Goal: Information Seeking & Learning: Learn about a topic

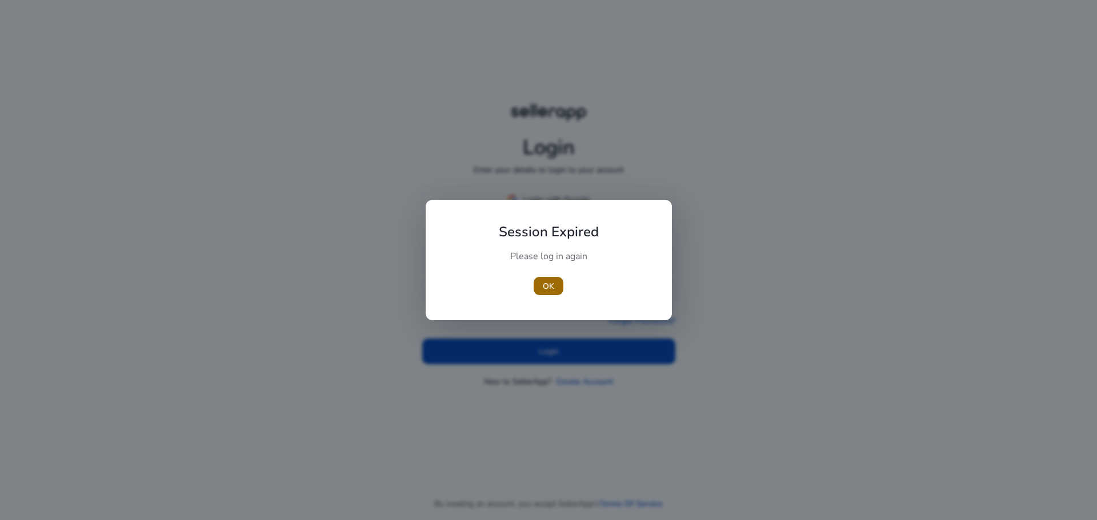
type input "**********"
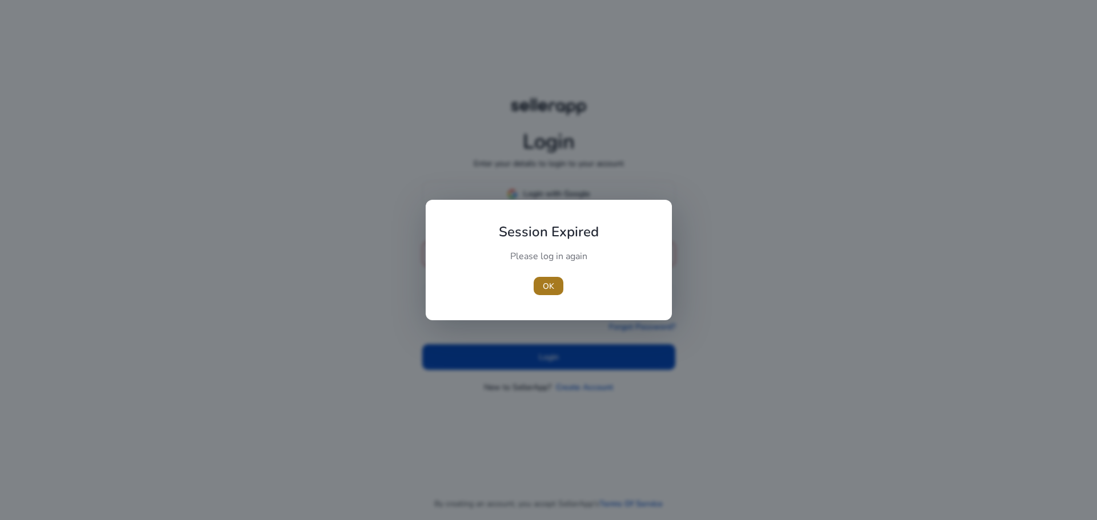
click at [548, 293] on span "button" at bounding box center [549, 285] width 30 height 27
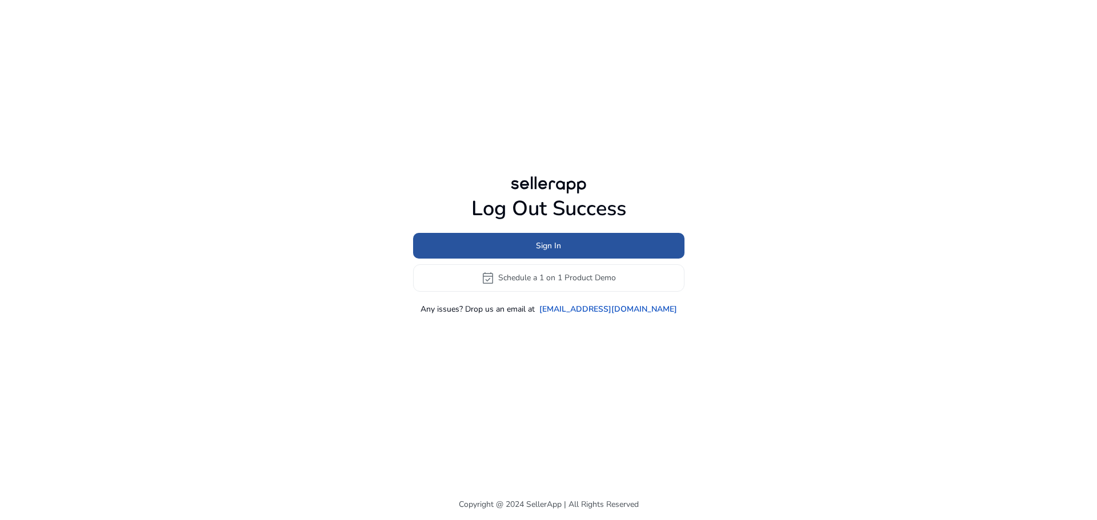
click at [585, 252] on span at bounding box center [548, 245] width 271 height 27
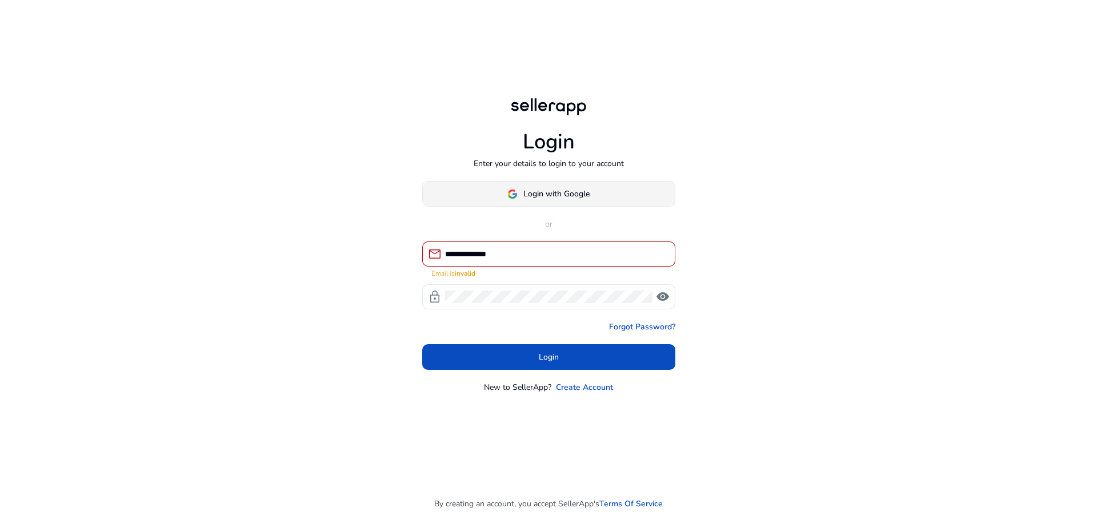
click at [567, 194] on span "Login with Google" at bounding box center [556, 194] width 66 height 12
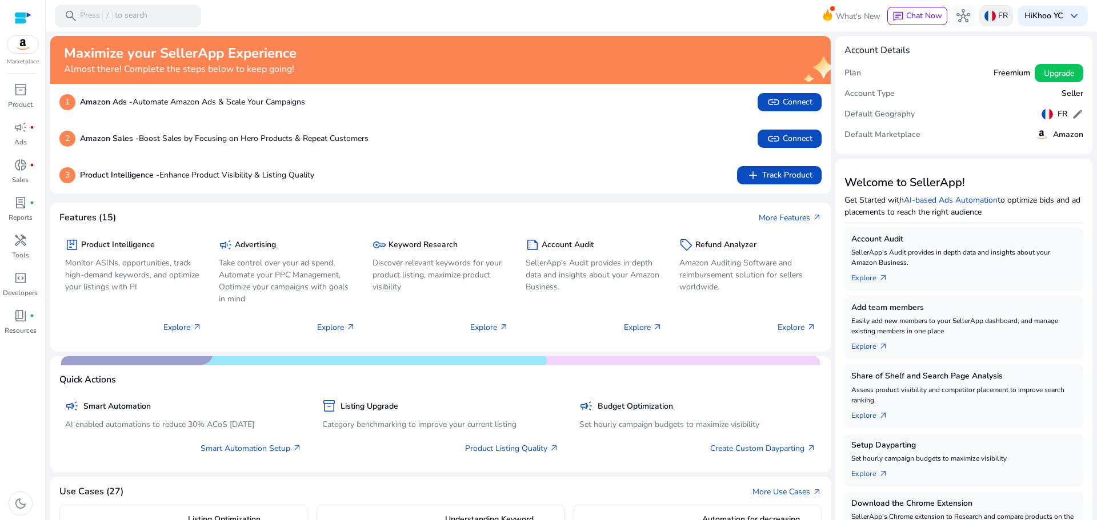
click at [984, 15] on img at bounding box center [989, 15] width 11 height 11
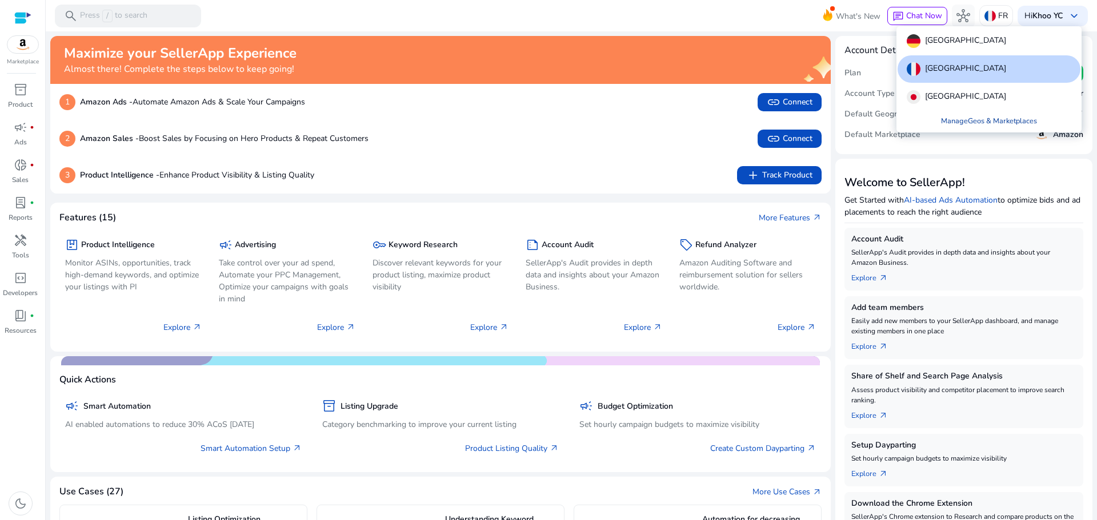
click at [979, 123] on link "Manage Geos & Marketplaces" at bounding box center [989, 121] width 114 height 21
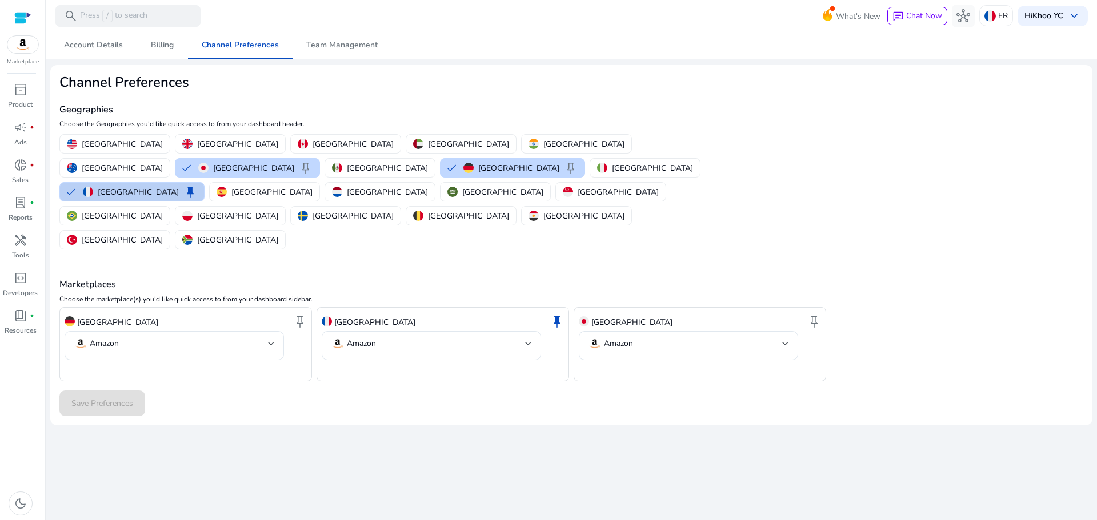
click at [204, 183] on button "France keep" at bounding box center [132, 192] width 144 height 18
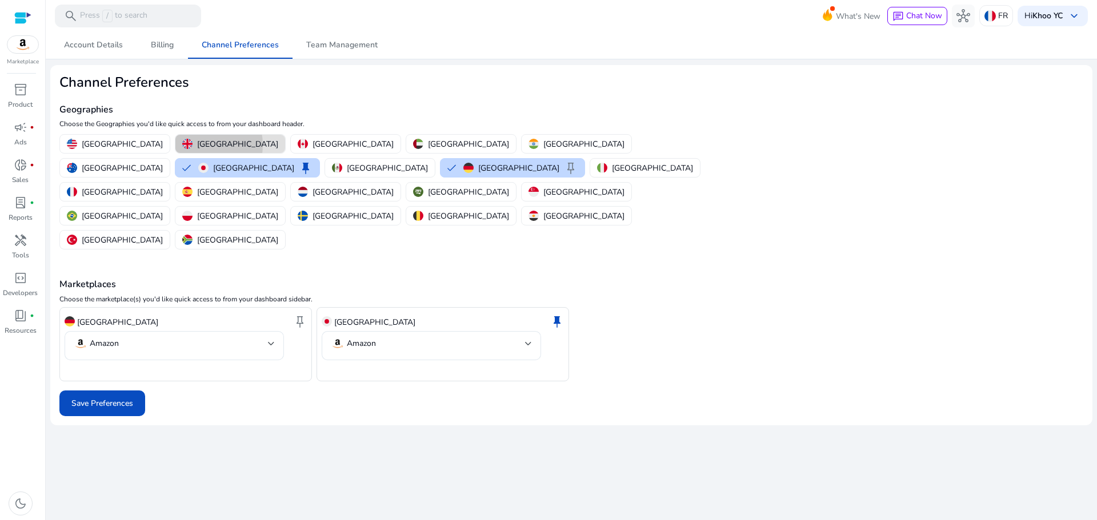
click at [197, 145] on p "[GEOGRAPHIC_DATA]" at bounding box center [237, 144] width 81 height 12
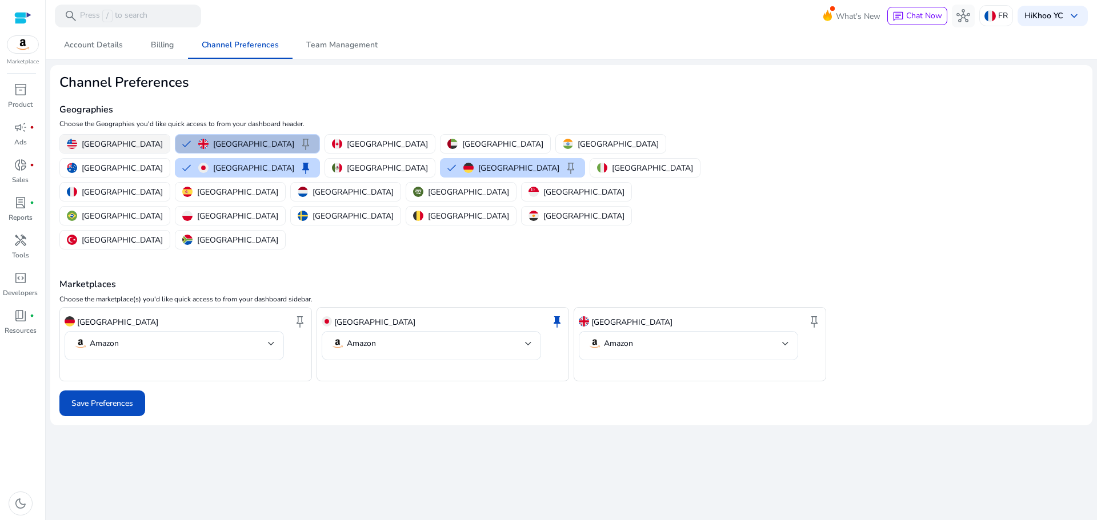
click at [111, 146] on p "United States" at bounding box center [122, 144] width 81 height 12
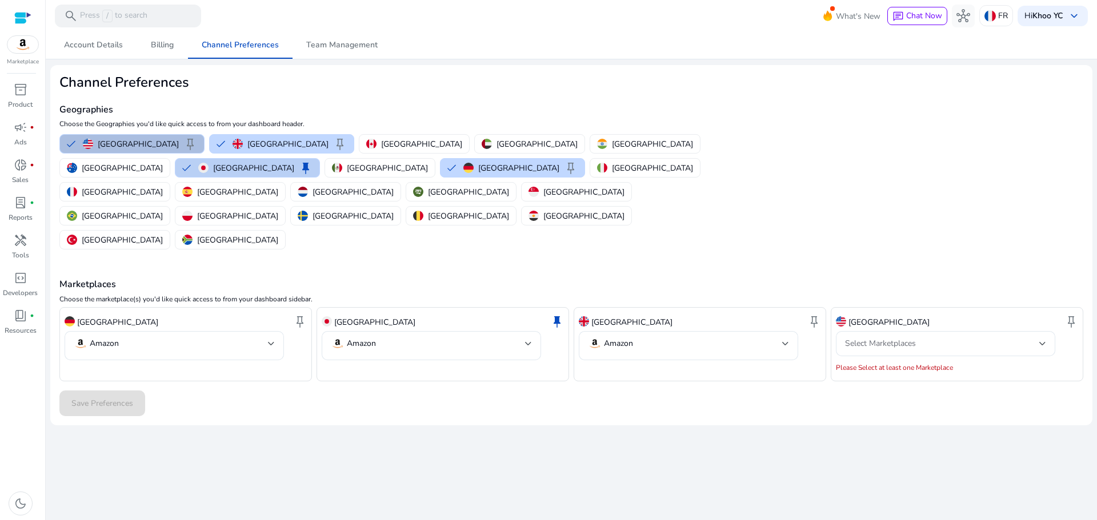
click at [209, 163] on img "button" at bounding box center [203, 168] width 10 height 10
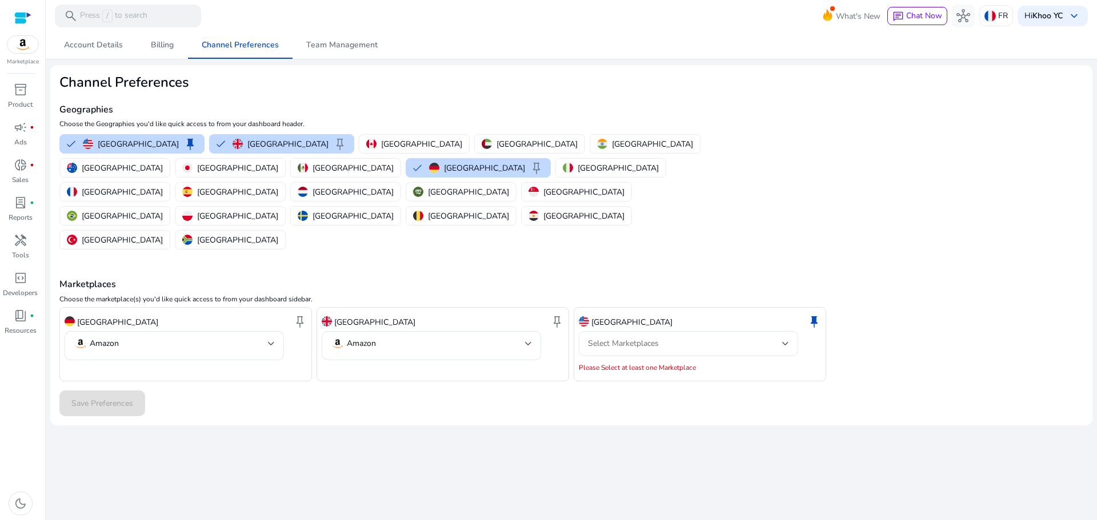
click at [643, 331] on div "Select Marketplaces" at bounding box center [688, 343] width 201 height 25
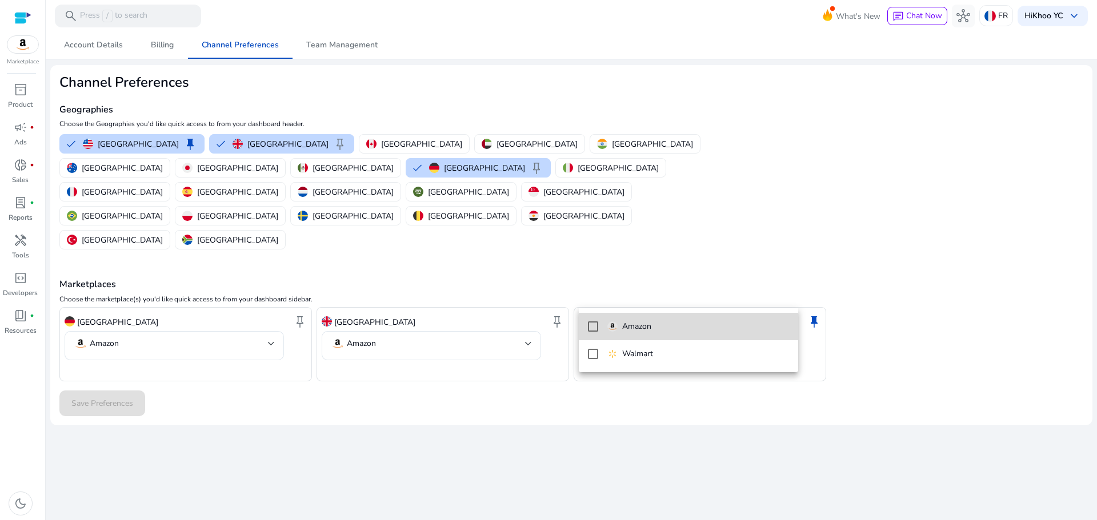
click at [598, 328] on mat-option "Amazon" at bounding box center [688, 326] width 219 height 27
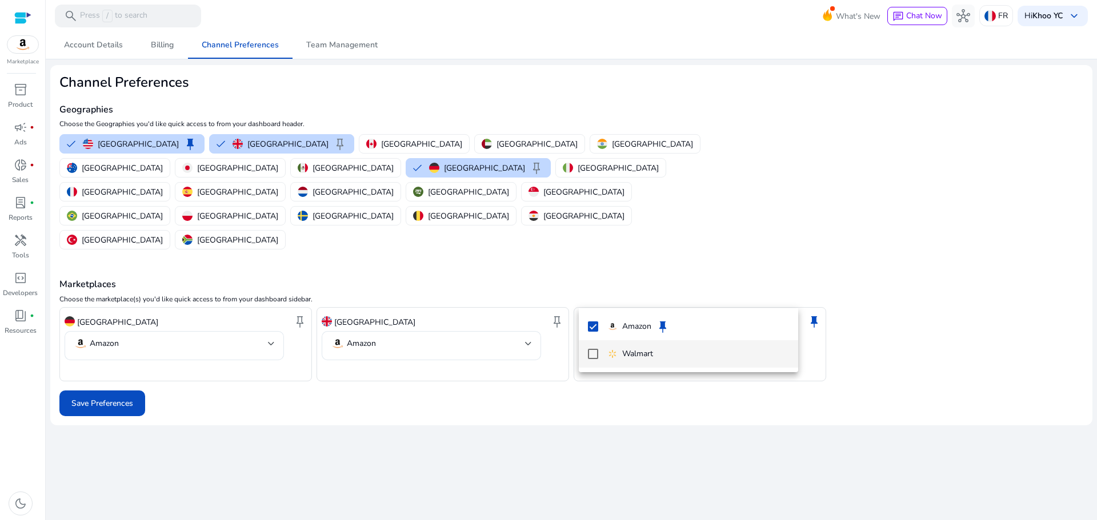
click at [591, 353] on mat-pseudo-checkbox at bounding box center [593, 354] width 10 height 10
click at [388, 292] on div at bounding box center [548, 260] width 1097 height 520
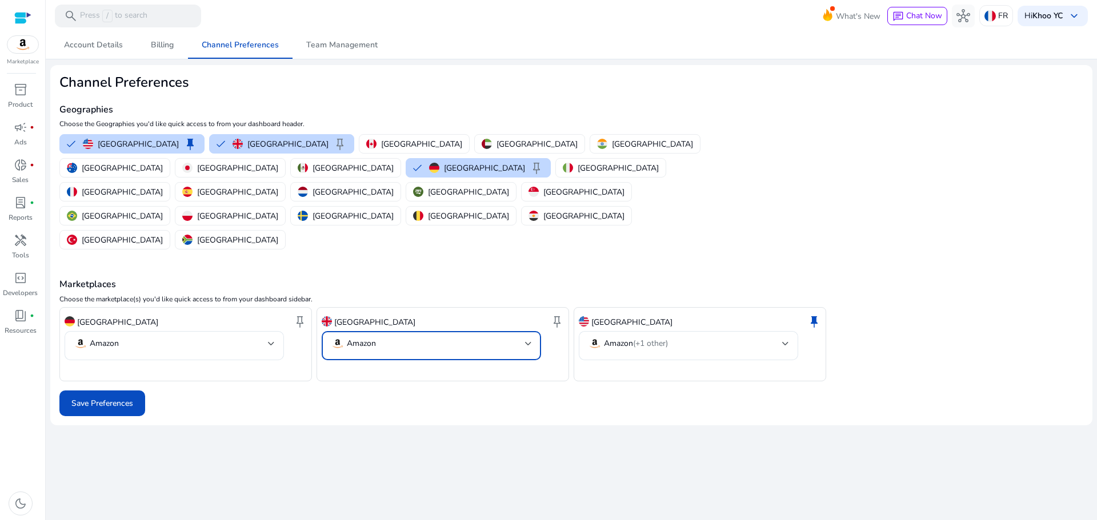
click at [388, 337] on mat-select-trigger "Amazon" at bounding box center [428, 344] width 194 height 14
click at [388, 292] on div at bounding box center [548, 260] width 1097 height 520
click at [252, 331] on div "Amazon" at bounding box center [174, 345] width 201 height 29
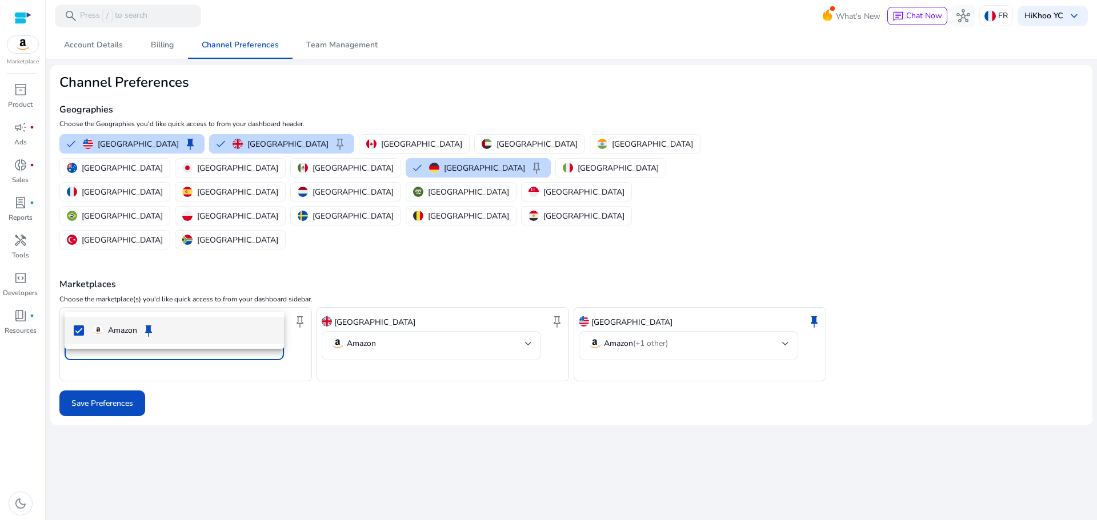
click at [252, 284] on div at bounding box center [548, 260] width 1097 height 520
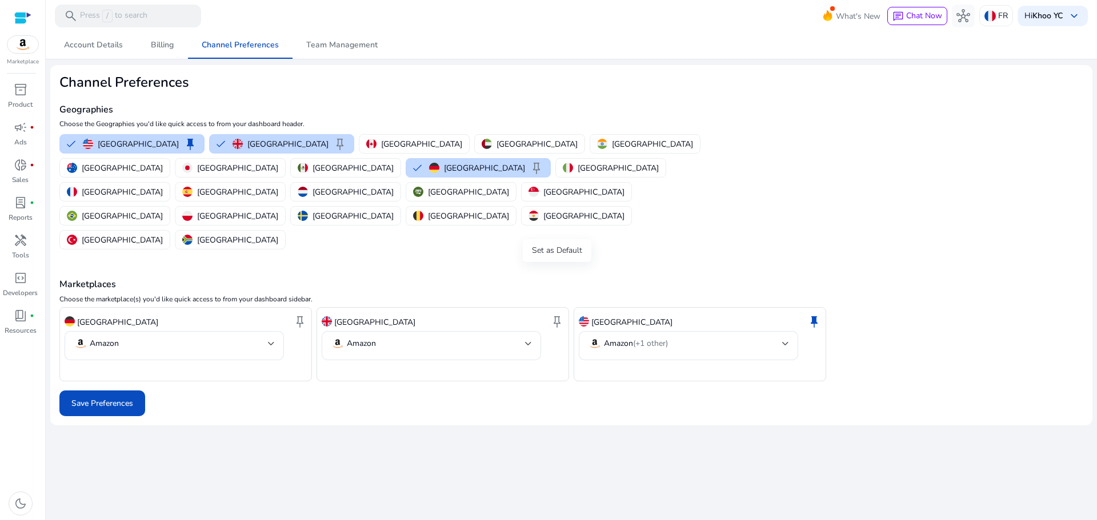
click at [557, 315] on span "keep" at bounding box center [557, 322] width 14 height 14
click at [71, 398] on span "Save Preferences" at bounding box center [102, 404] width 62 height 12
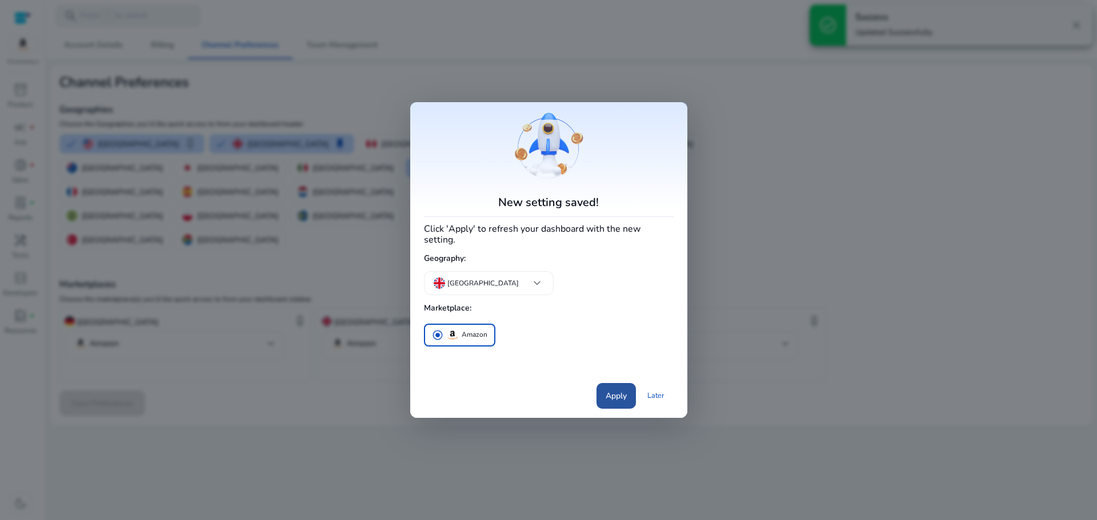
click at [617, 391] on span "Apply" at bounding box center [616, 396] width 21 height 12
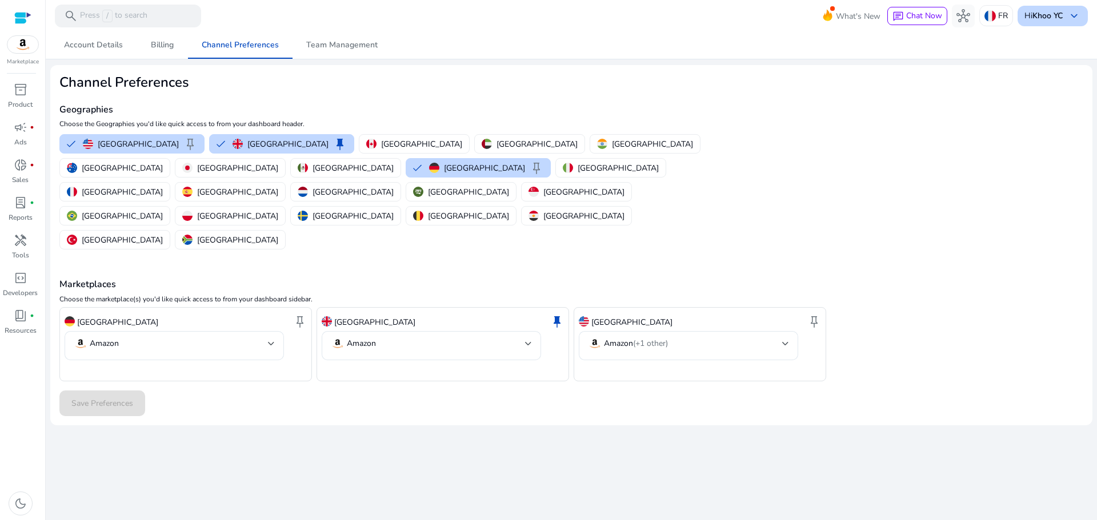
click at [1035, 13] on b "Khoo YC" at bounding box center [1047, 15] width 30 height 11
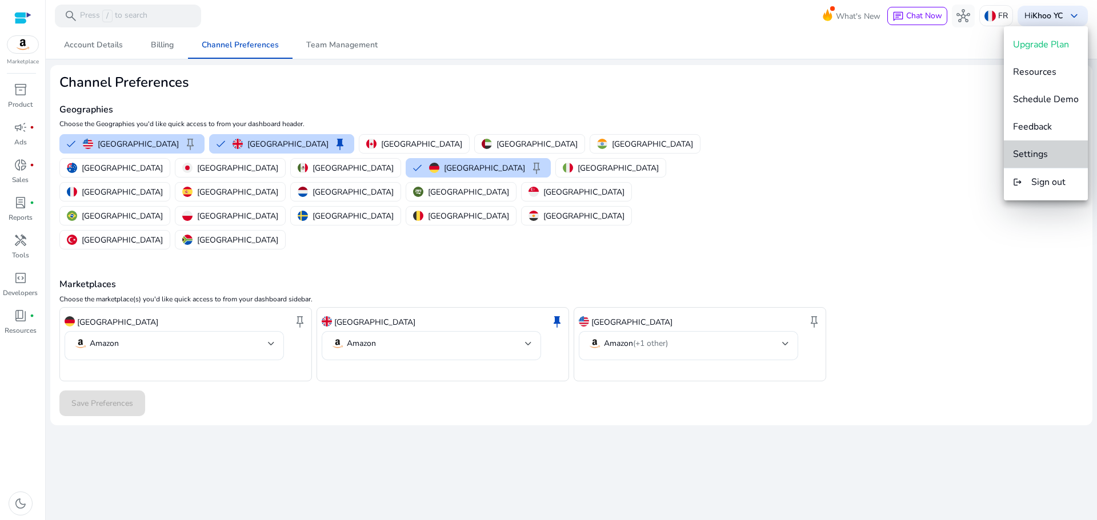
click at [1047, 147] on button "Settings" at bounding box center [1046, 154] width 84 height 27
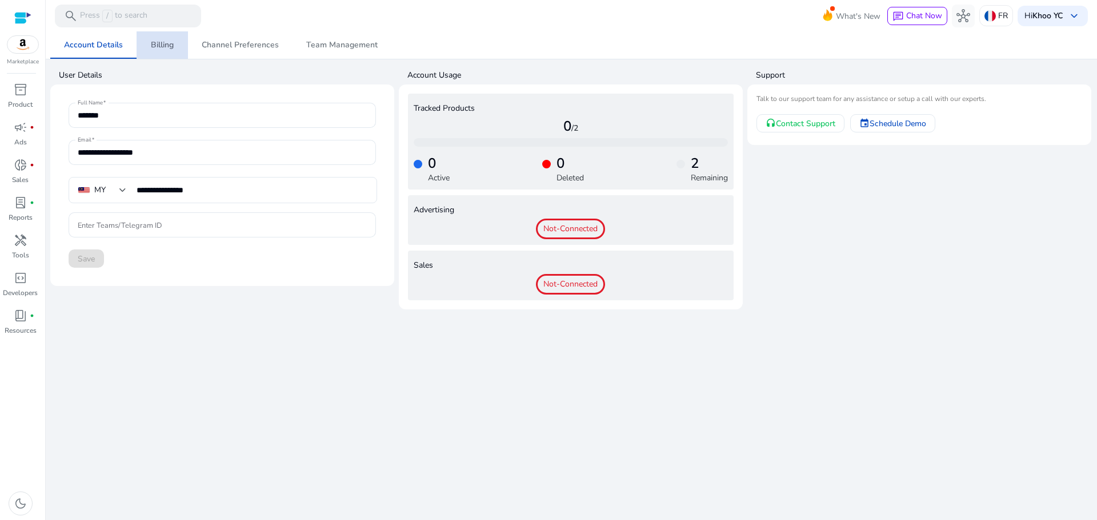
click at [159, 41] on span "Billing" at bounding box center [162, 45] width 23 height 8
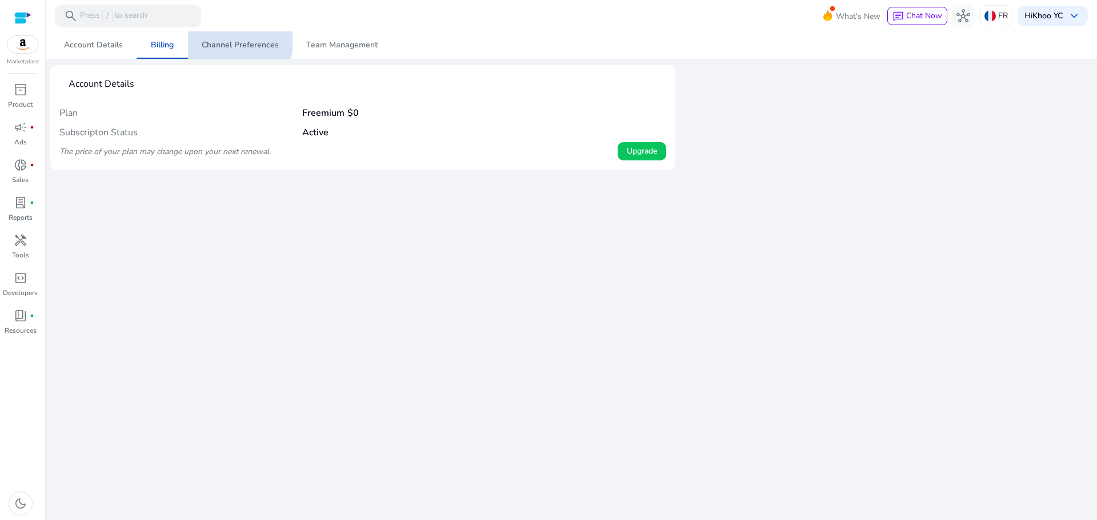
click at [234, 42] on span "Channel Preferences" at bounding box center [240, 45] width 77 height 8
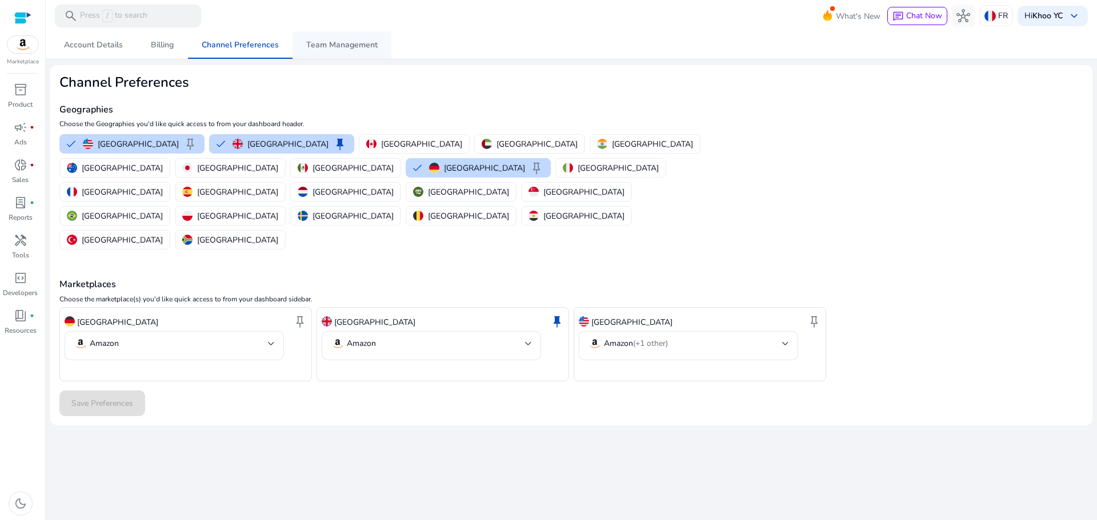
click at [332, 44] on span "Team Management" at bounding box center [341, 45] width 71 height 8
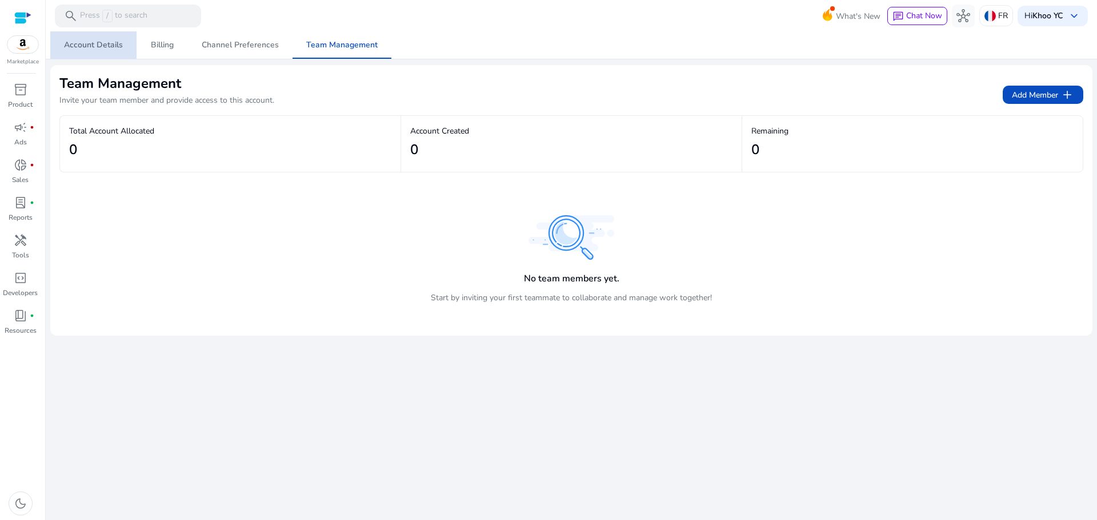
click at [97, 49] on span "Account Details" at bounding box center [93, 45] width 59 height 8
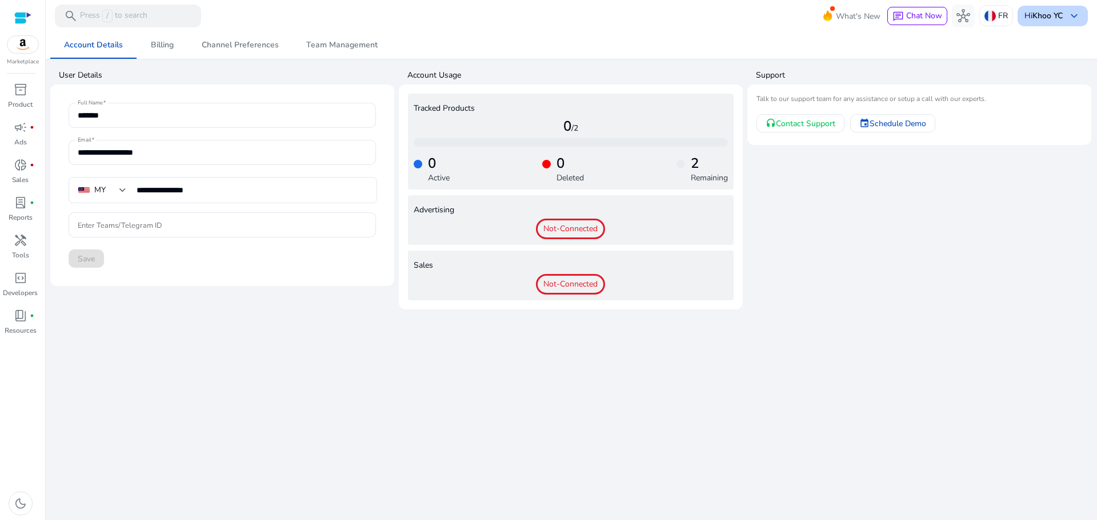
click at [1058, 18] on b "Khoo YC" at bounding box center [1047, 15] width 30 height 11
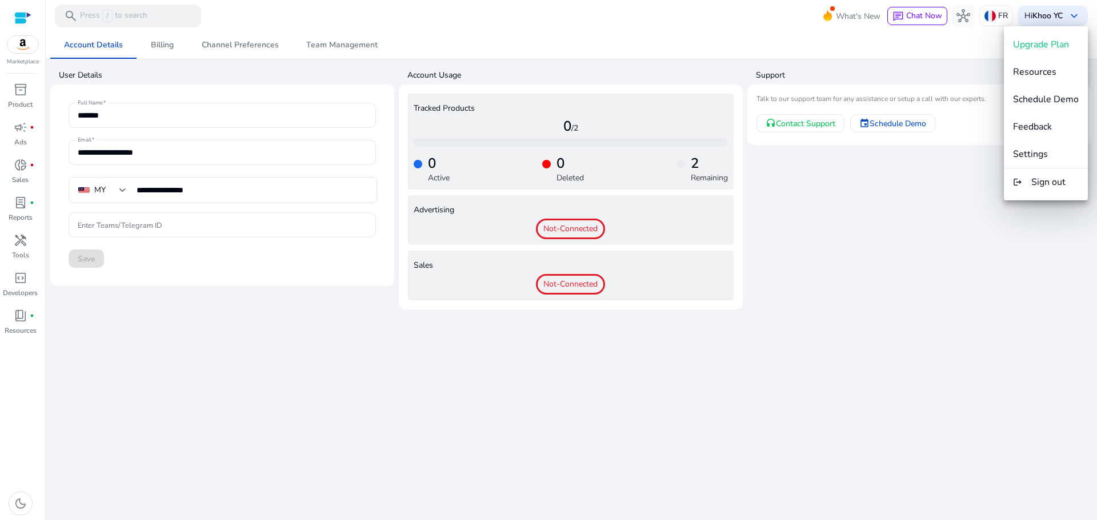
click at [19, 506] on div at bounding box center [548, 260] width 1097 height 520
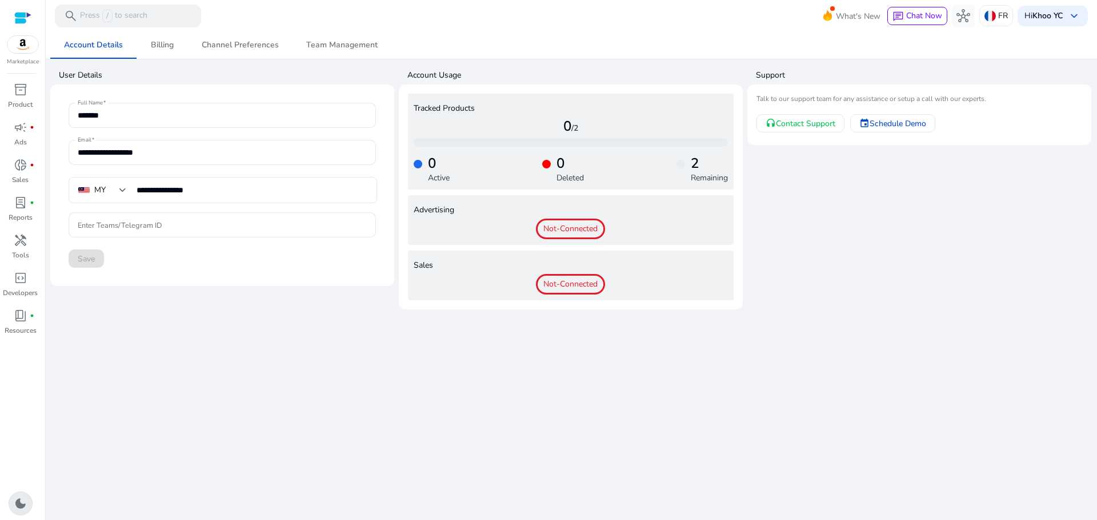
click at [19, 506] on span "dark_mode" at bounding box center [21, 504] width 14 height 14
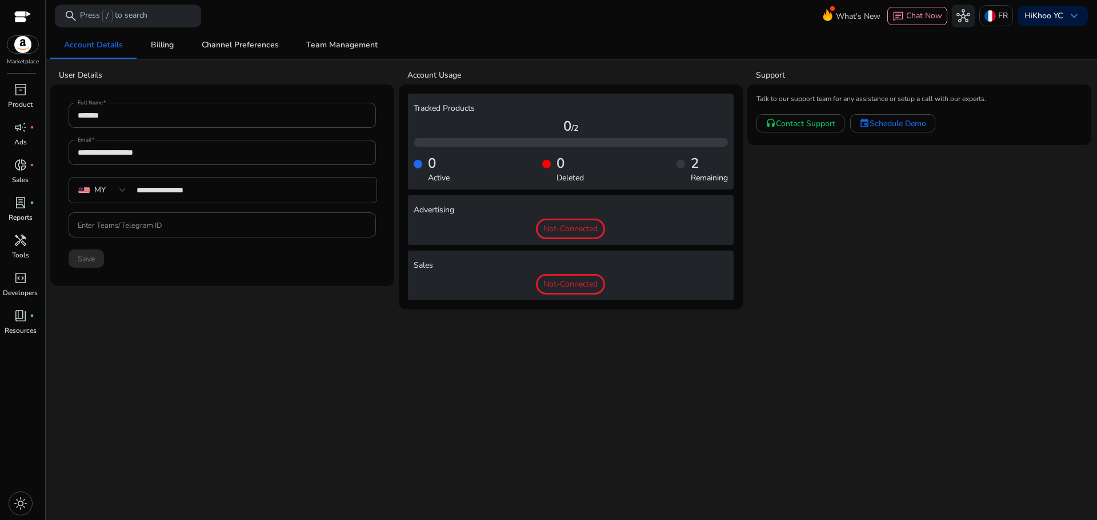
click at [25, 10] on div at bounding box center [22, 17] width 17 height 17
click at [1041, 17] on b "Khoo YC" at bounding box center [1047, 15] width 30 height 11
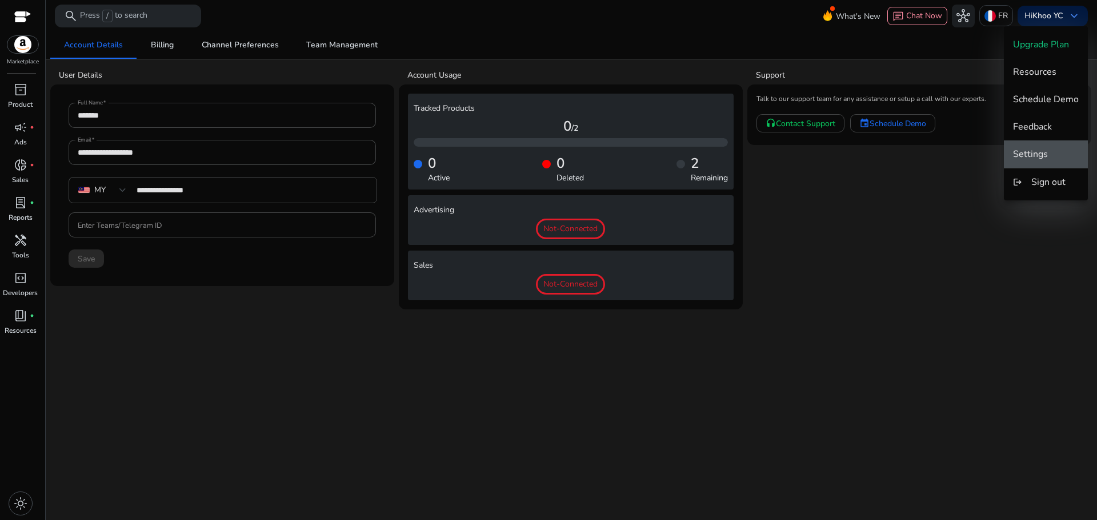
click at [1055, 151] on span "Settings" at bounding box center [1046, 154] width 66 height 13
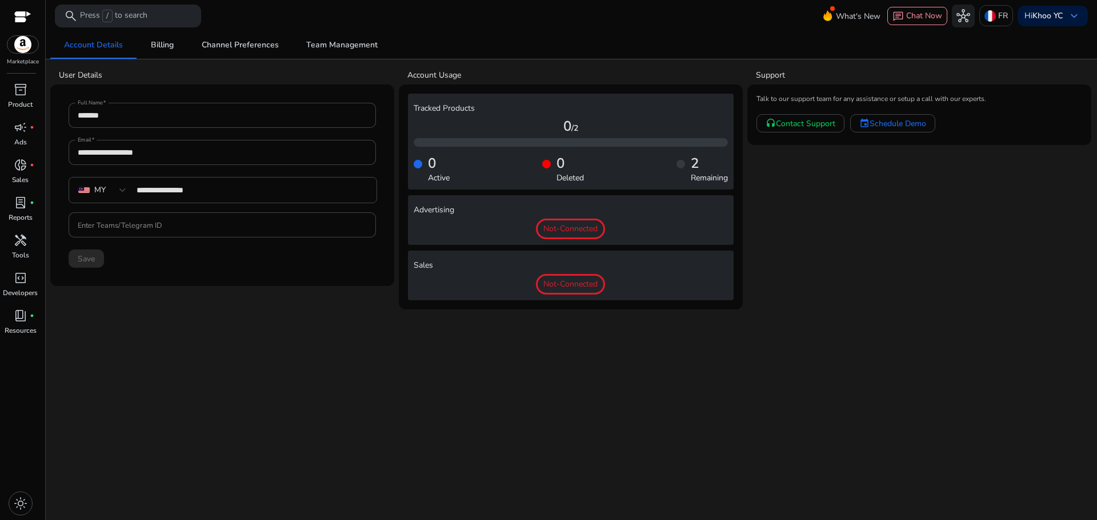
click at [19, 12] on div at bounding box center [22, 17] width 17 height 13
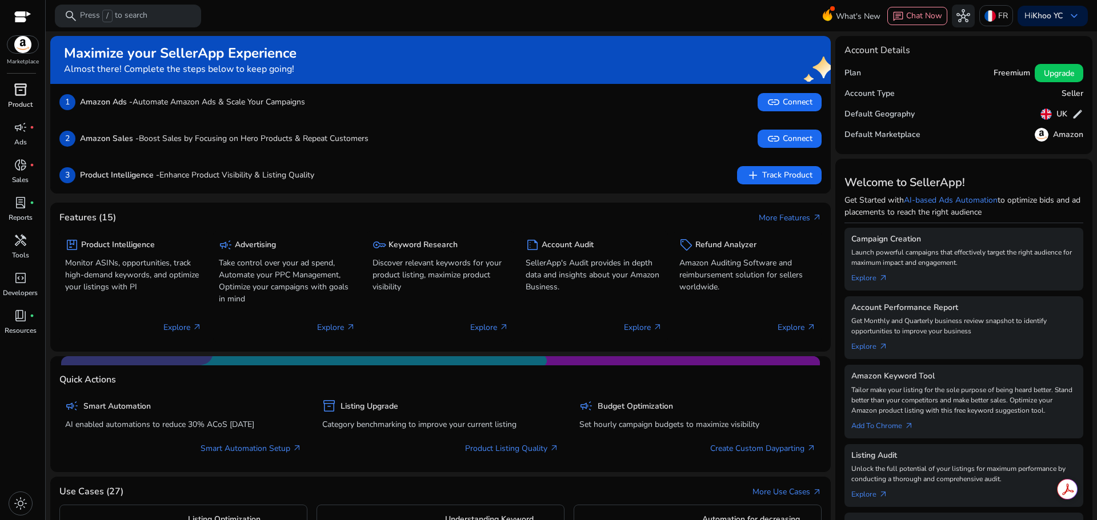
click at [14, 87] on span "inventory_2" at bounding box center [21, 90] width 14 height 14
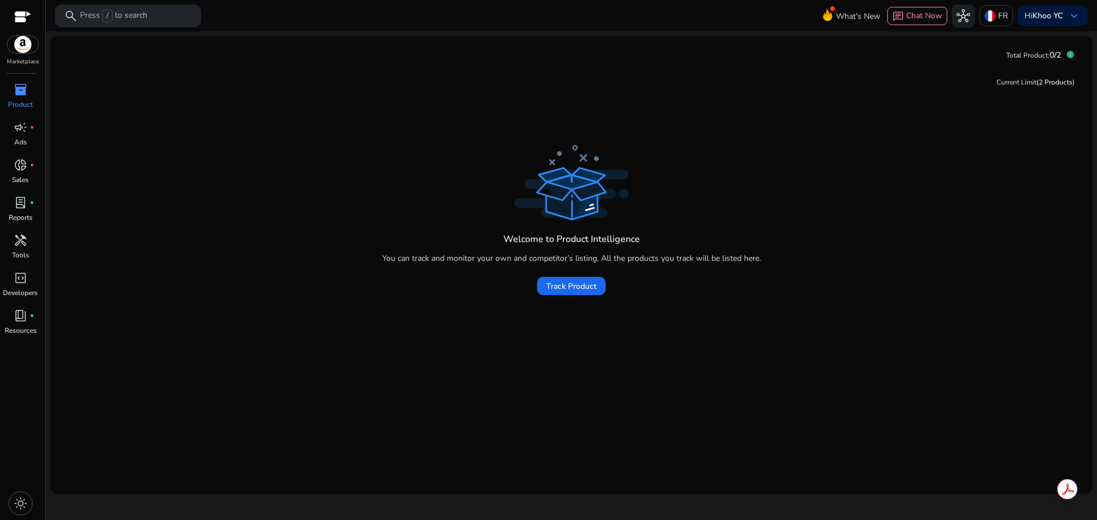
click at [149, 25] on div "search Press / to search" at bounding box center [128, 16] width 146 height 23
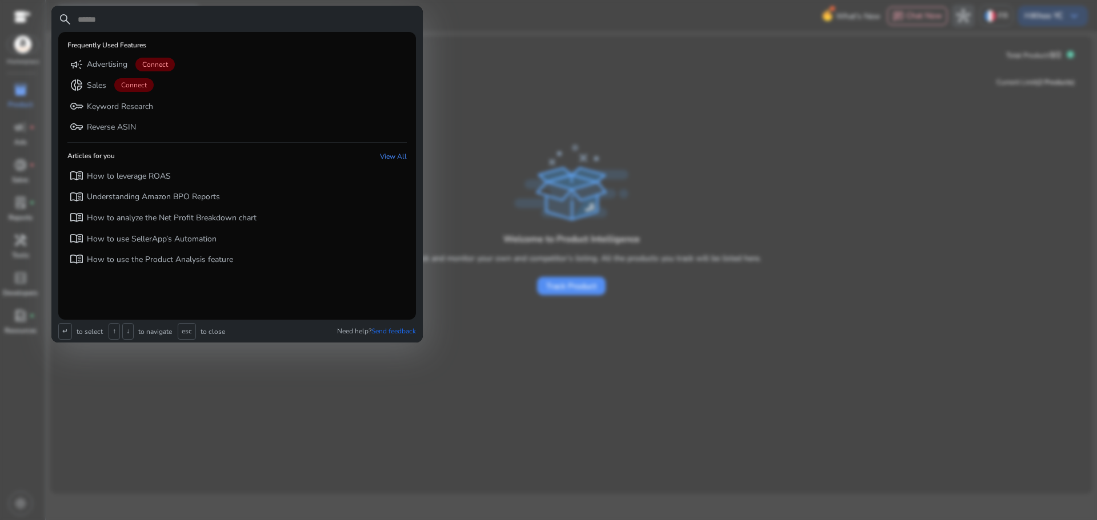
type input "*"
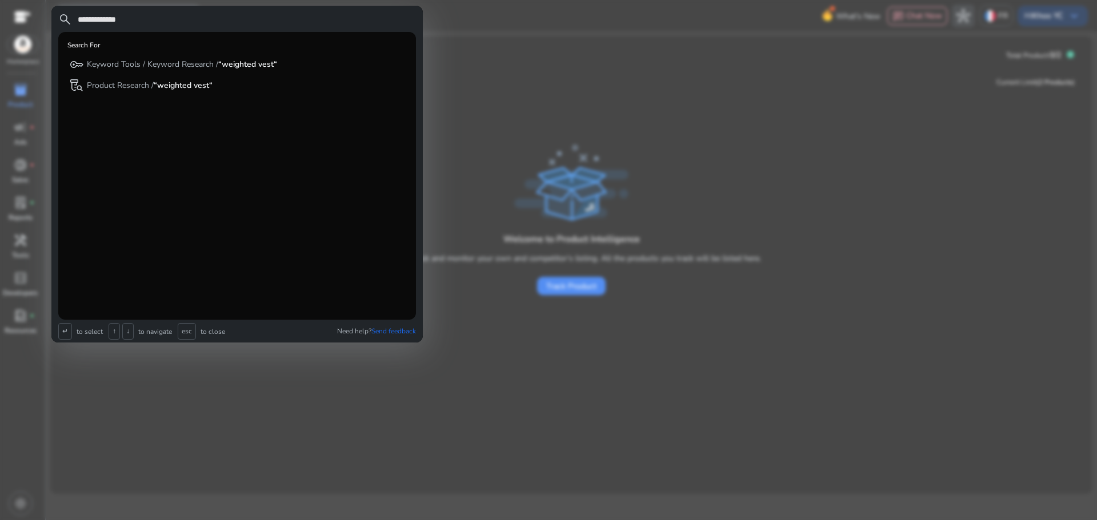
type input "**********"
click at [246, 49] on div "Search For" at bounding box center [236, 48] width 339 height 14
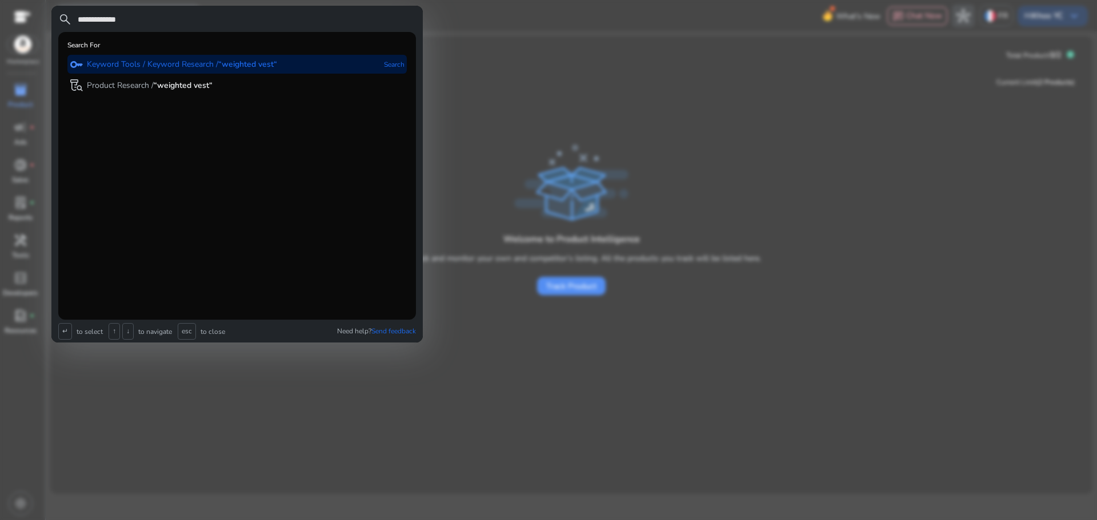
click at [388, 66] on p "Search" at bounding box center [394, 64] width 21 height 19
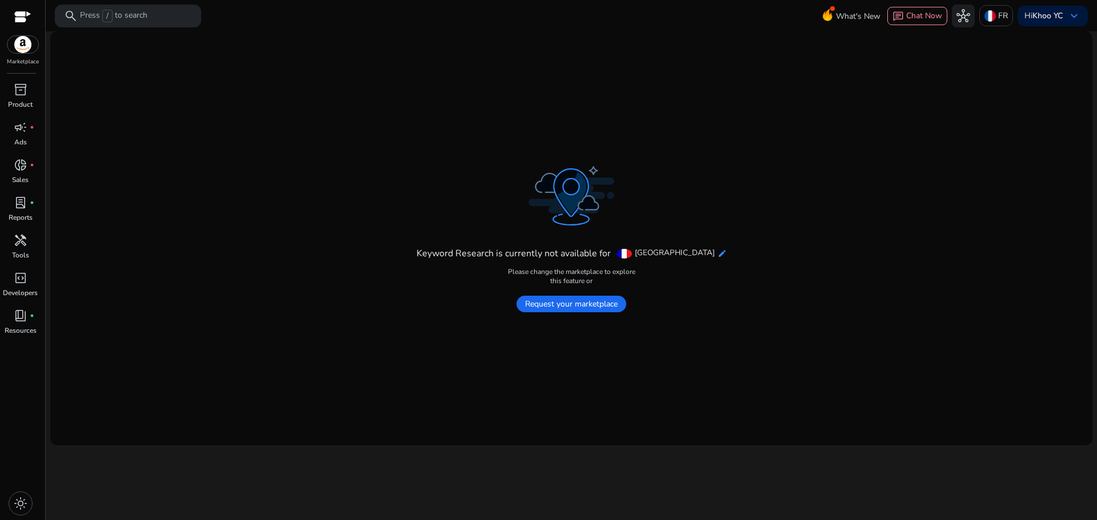
click at [717, 256] on mat-icon "edit" at bounding box center [721, 253] width 9 height 9
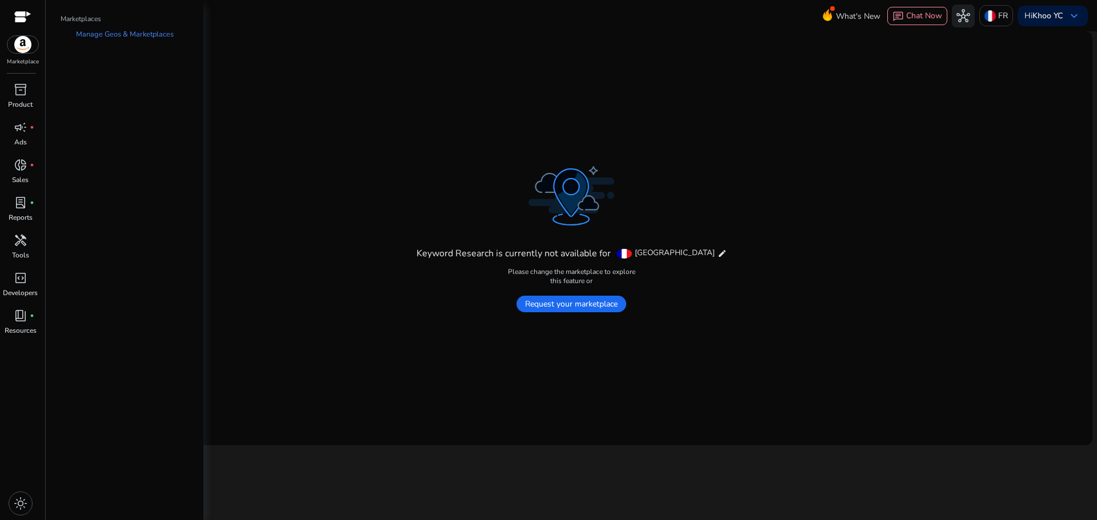
click at [695, 259] on div "Keyword Research is currently not available for France edit" at bounding box center [571, 253] width 310 height 19
click at [717, 251] on mat-icon "edit" at bounding box center [721, 253] width 9 height 9
click at [977, 39] on mat-card "Keyword Research is currently not available for France edit Please change the m…" at bounding box center [571, 238] width 1042 height 414
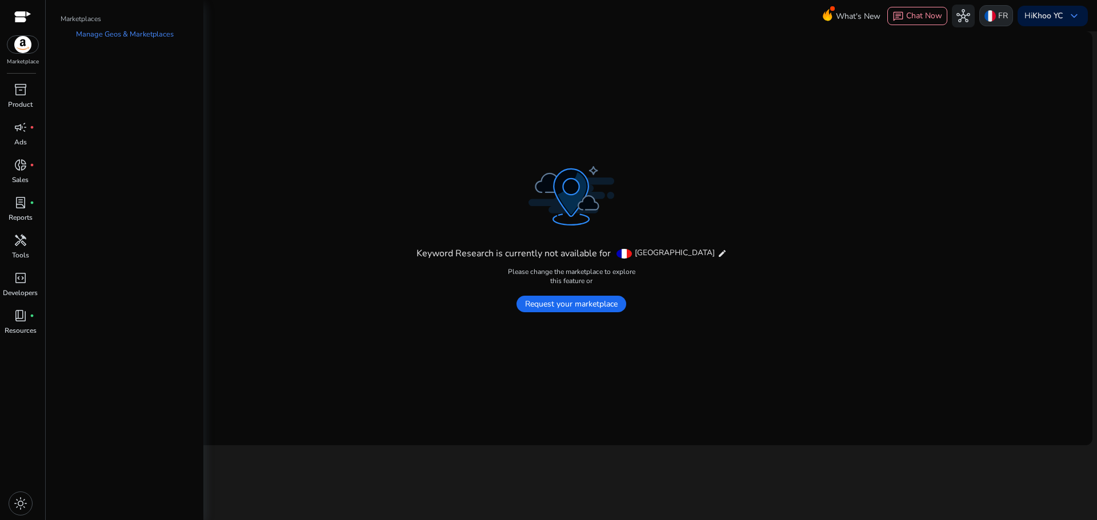
click at [998, 10] on p "FR" at bounding box center [1003, 16] width 10 height 20
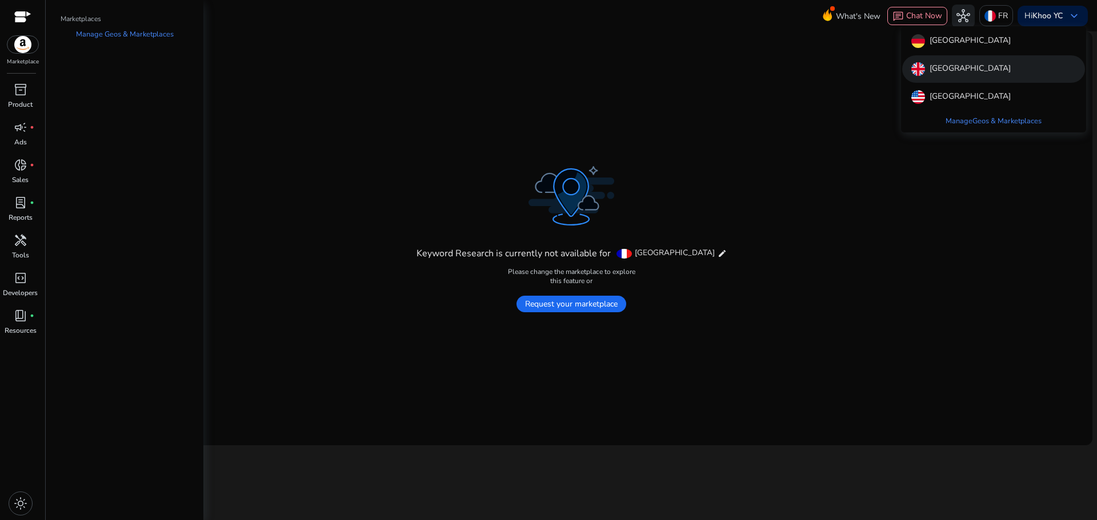
click at [951, 66] on p "[GEOGRAPHIC_DATA]" at bounding box center [969, 69] width 81 height 14
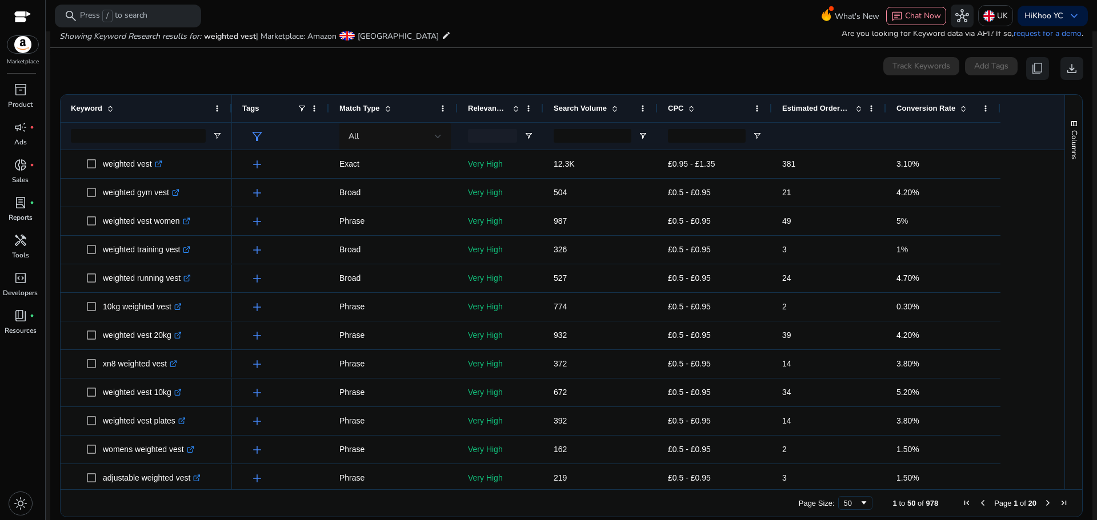
scroll to position [136, 0]
click at [15, 498] on span "light_mode" at bounding box center [21, 504] width 14 height 14
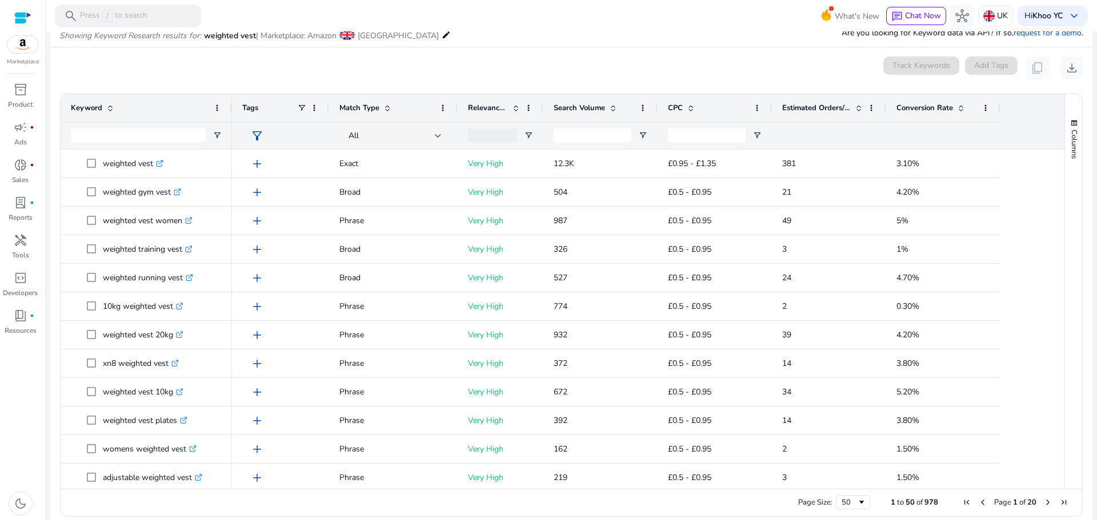
click at [31, 439] on div "inventory_2 Product campaign fiber_manual_record Ads donut_small fiber_manual_r…" at bounding box center [22, 301] width 45 height 440
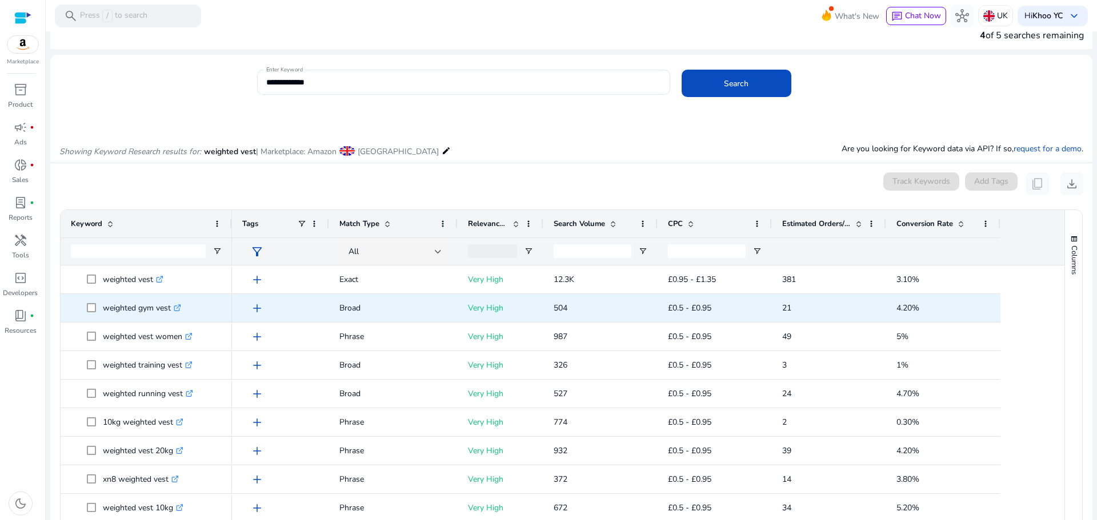
scroll to position [0, 0]
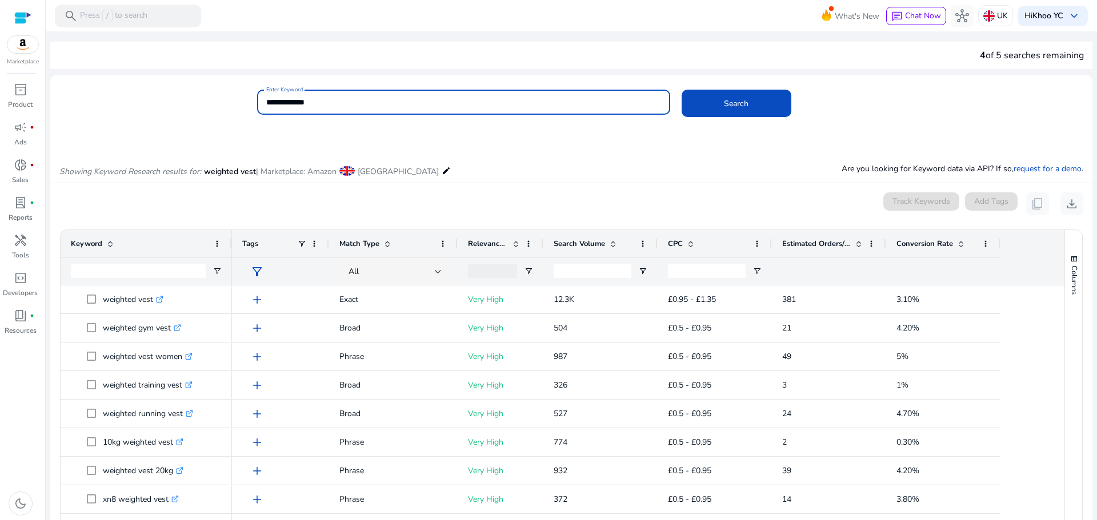
drag, startPoint x: 346, startPoint y: 99, endPoint x: 174, endPoint y: 101, distance: 171.4
click at [174, 101] on div "**********" at bounding box center [566, 108] width 1033 height 37
click at [681, 90] on button "Search" at bounding box center [736, 103] width 110 height 27
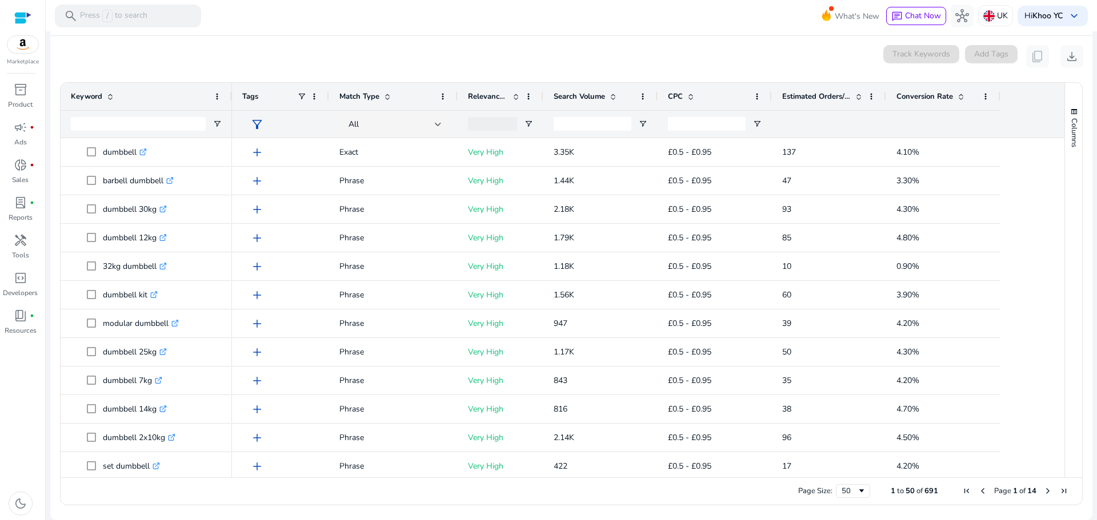
click at [391, 45] on div "0 keyword(s) selected Track Keywords Add Tags content_copy download" at bounding box center [571, 56] width 1024 height 23
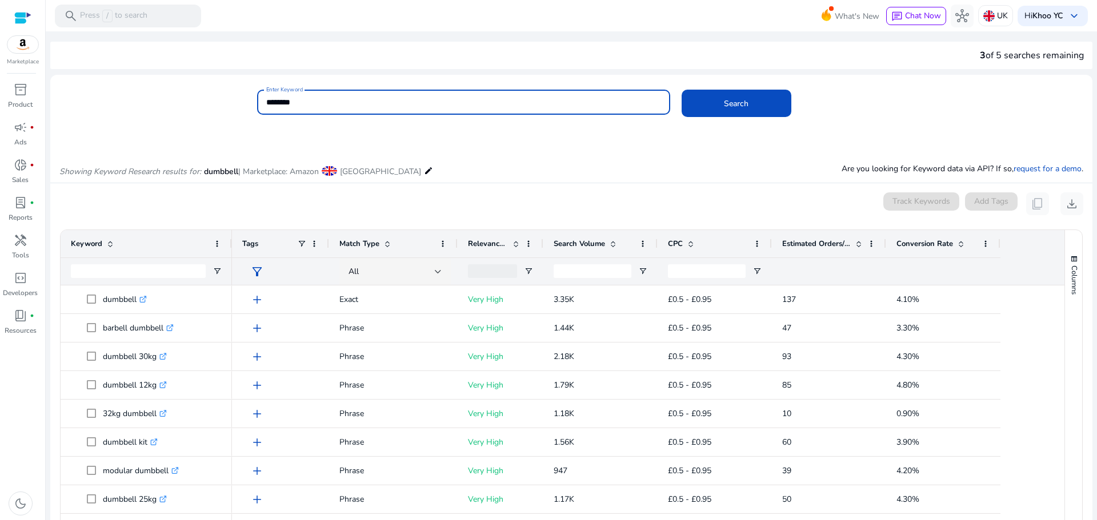
drag, startPoint x: 353, startPoint y: 102, endPoint x: 167, endPoint y: 87, distance: 186.2
click at [167, 87] on mat-card "Enter Keyword ******** Search" at bounding box center [571, 108] width 1042 height 55
type input "**********"
click at [681, 90] on button "Search" at bounding box center [736, 103] width 110 height 27
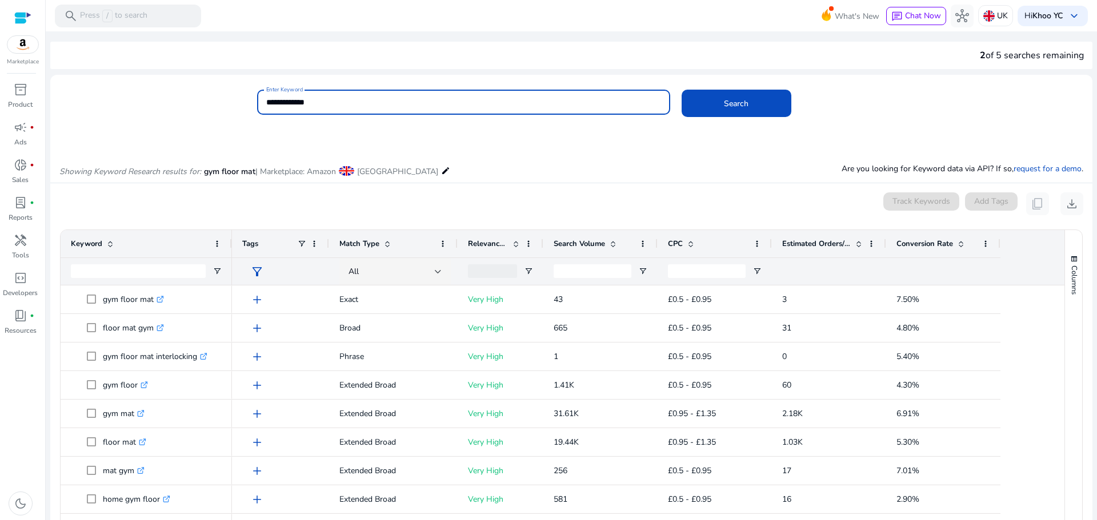
scroll to position [136, 0]
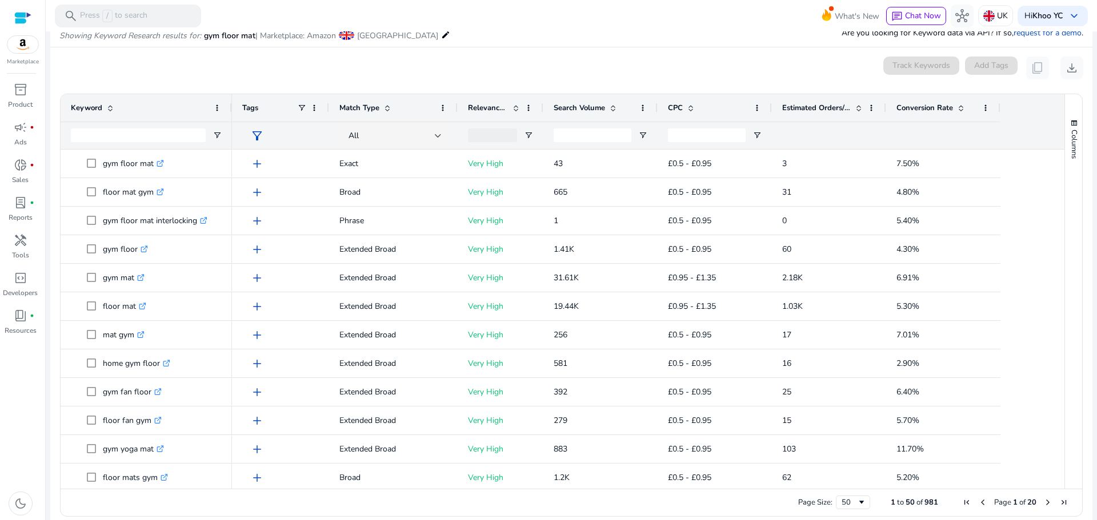
click at [617, 110] on span at bounding box center [612, 107] width 9 height 9
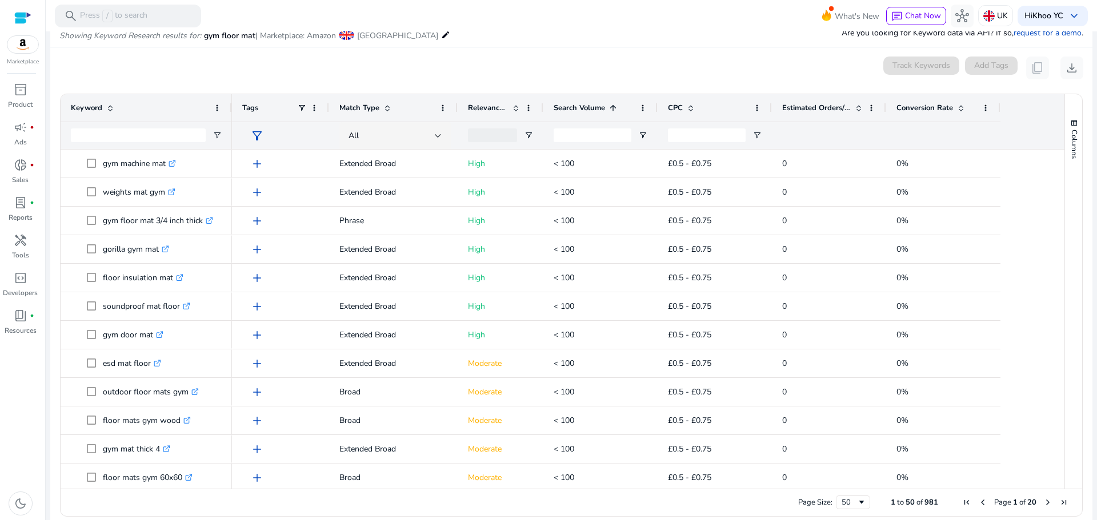
click at [617, 110] on span at bounding box center [612, 107] width 9 height 9
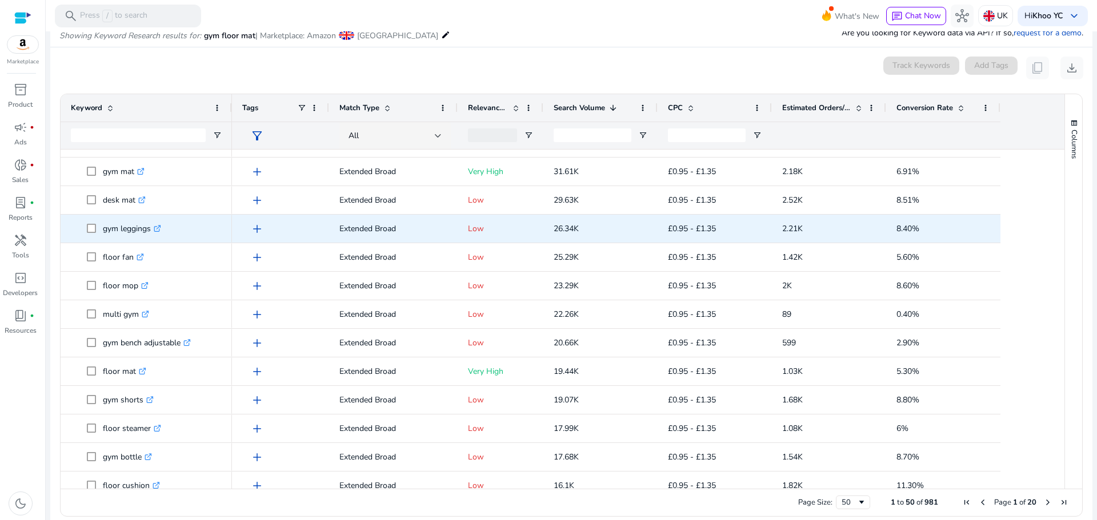
scroll to position [286, 0]
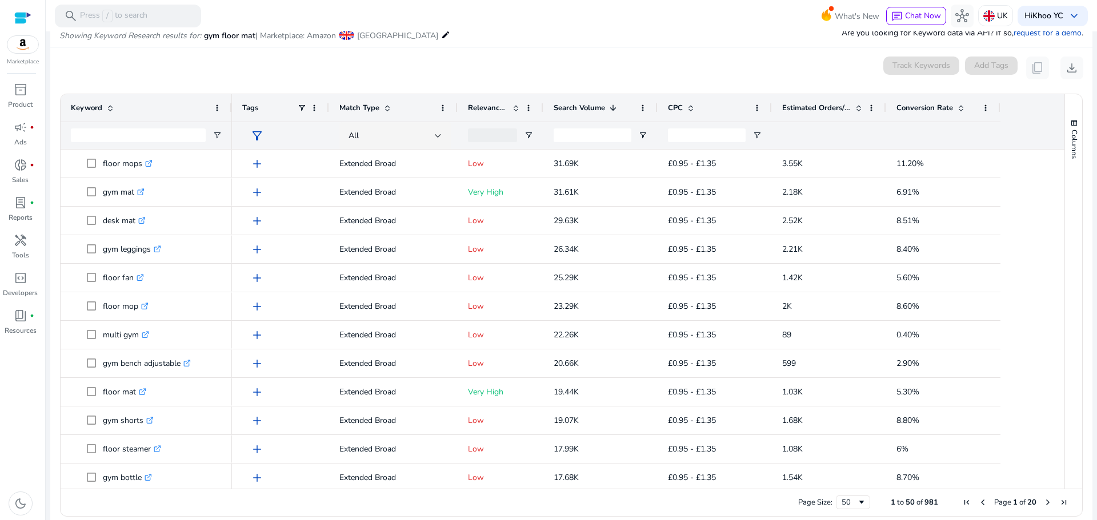
drag, startPoint x: 1060, startPoint y: 236, endPoint x: 1062, endPoint y: 244, distance: 8.3
click at [1064, 244] on div "Columns Keyword Column Labels Drag here to set column labels" at bounding box center [1073, 291] width 18 height 395
drag, startPoint x: 1054, startPoint y: 249, endPoint x: 1056, endPoint y: 255, distance: 6.0
click at [1056, 255] on div at bounding box center [1059, 319] width 10 height 339
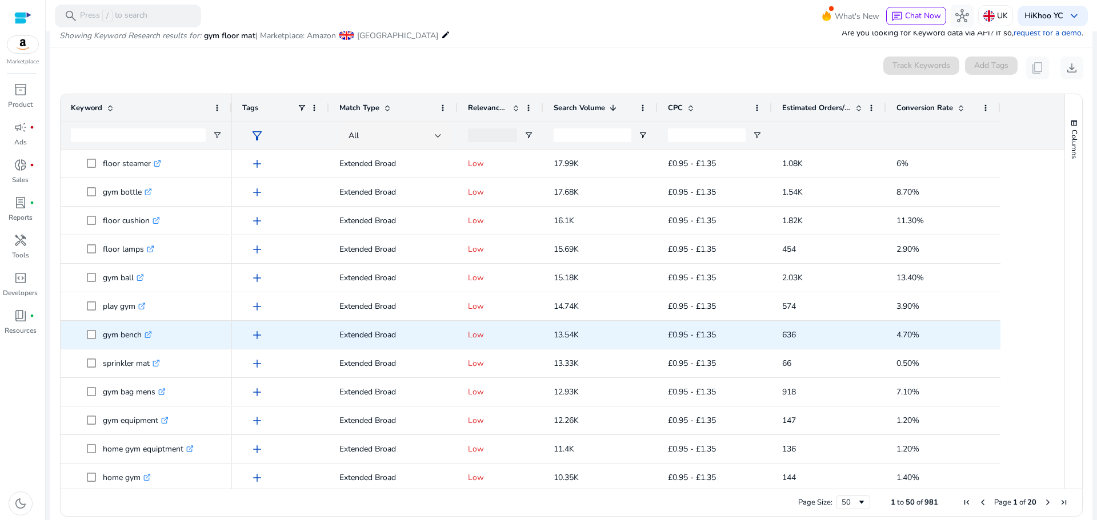
scroll to position [571, 0]
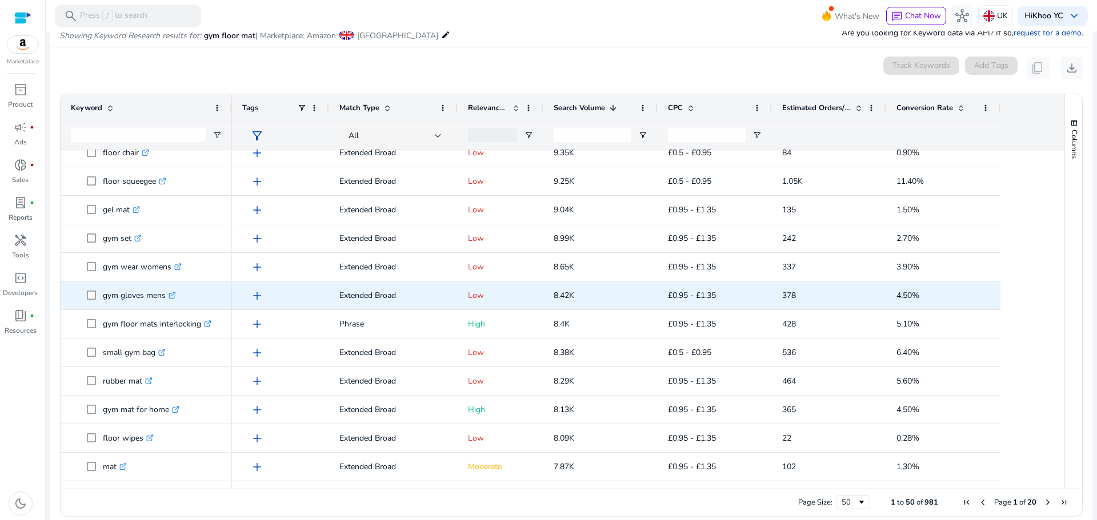
scroll to position [1028, 0]
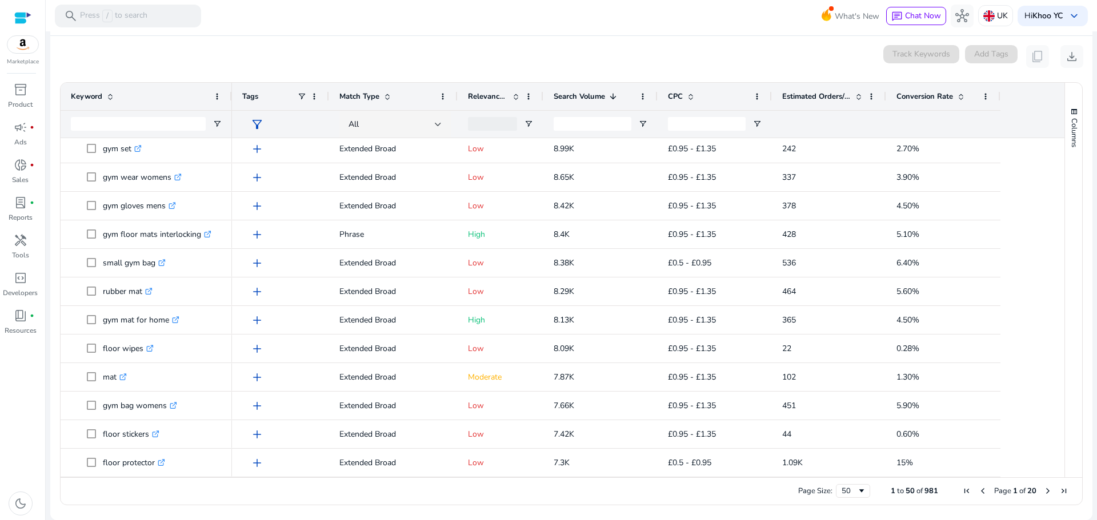
click at [1043, 490] on span "Next Page" at bounding box center [1047, 491] width 9 height 9
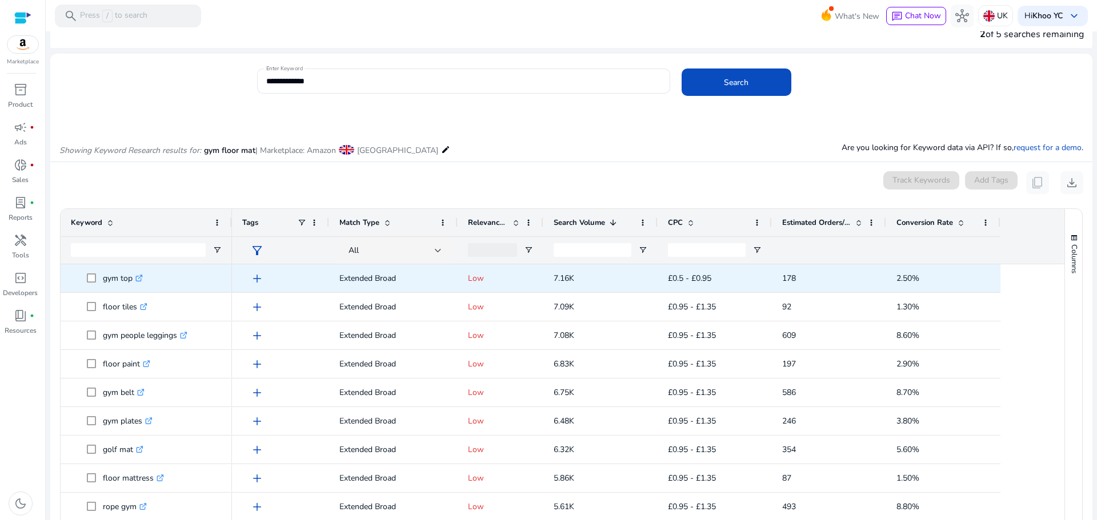
scroll to position [0, 0]
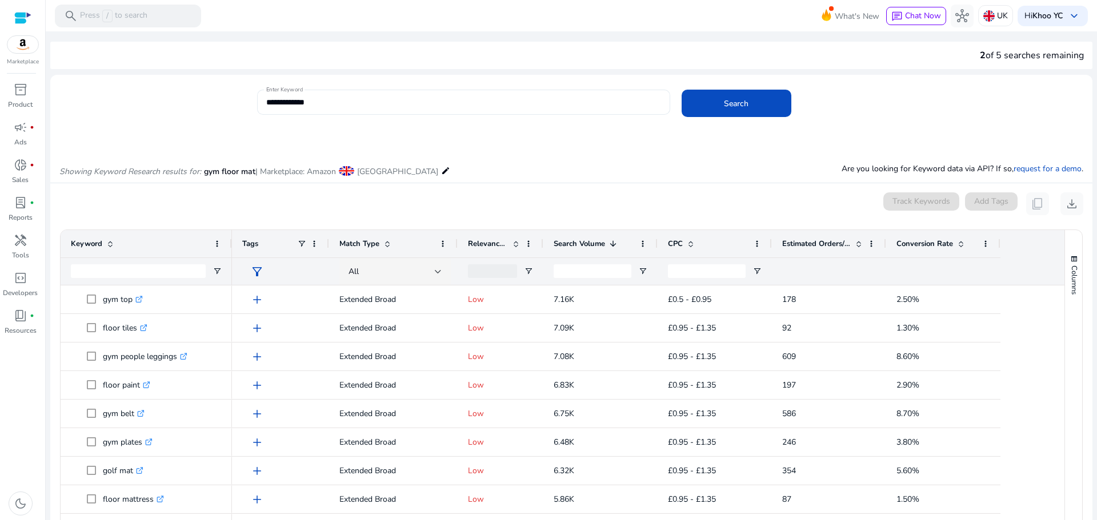
click at [350, 111] on div "**********" at bounding box center [463, 102] width 395 height 25
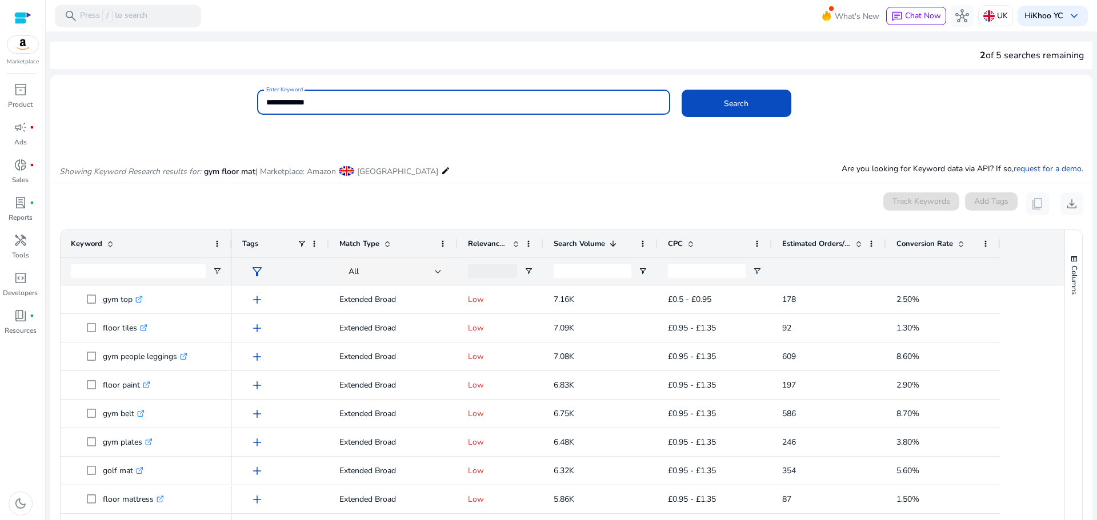
drag, startPoint x: 351, startPoint y: 106, endPoint x: 211, endPoint y: 104, distance: 140.5
click at [211, 104] on div "**********" at bounding box center [566, 108] width 1033 height 37
type input "**********"
click at [681, 90] on button "Search" at bounding box center [736, 103] width 110 height 27
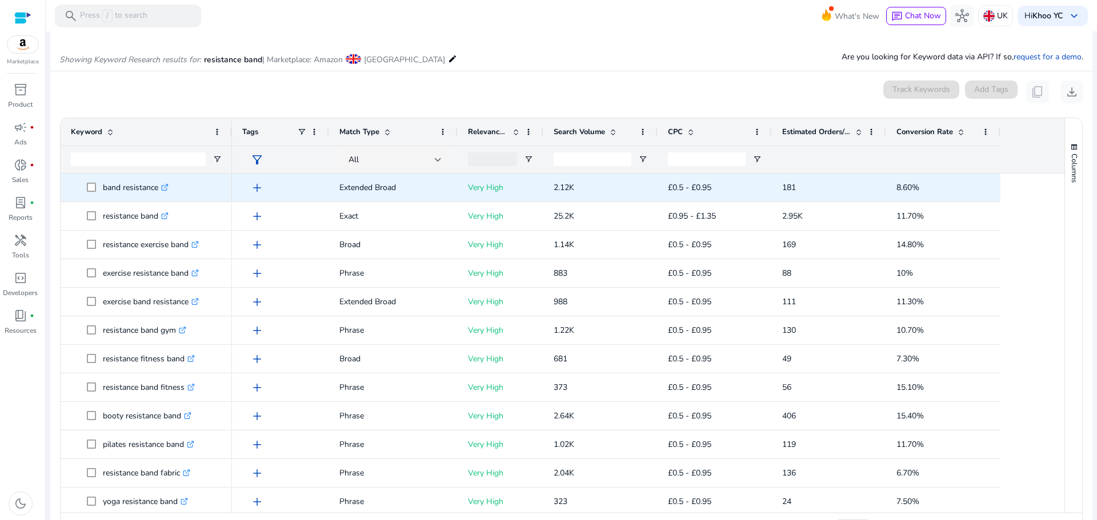
scroll to position [136, 0]
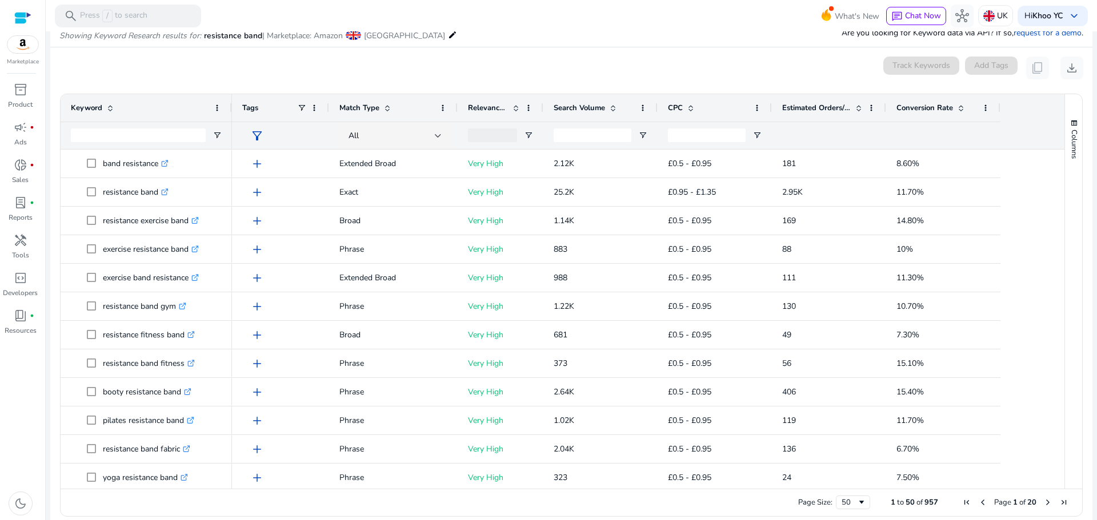
click at [238, 78] on div "0 keyword(s) selected Track Keywords Add Tags content_copy download" at bounding box center [571, 68] width 1024 height 23
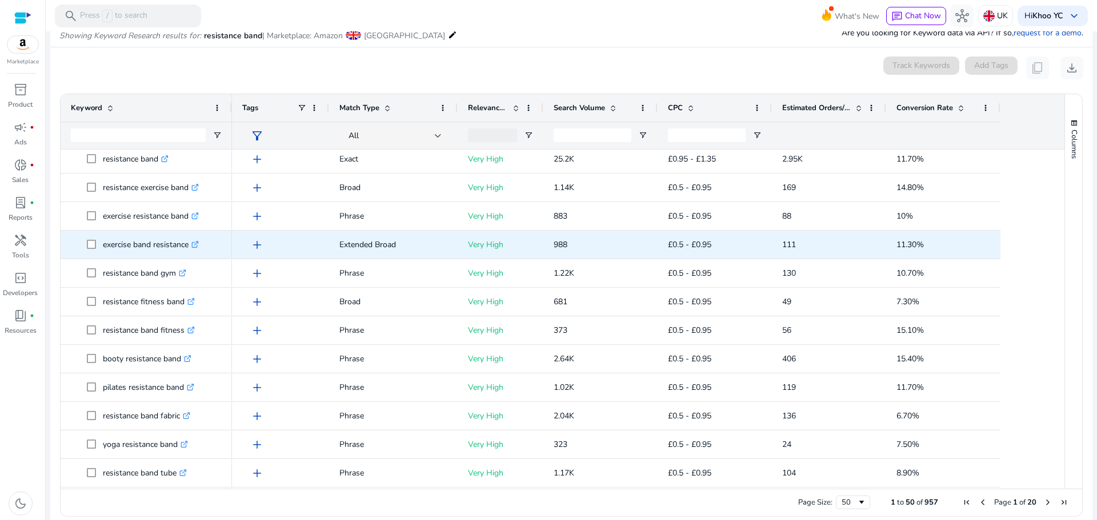
scroll to position [0, 0]
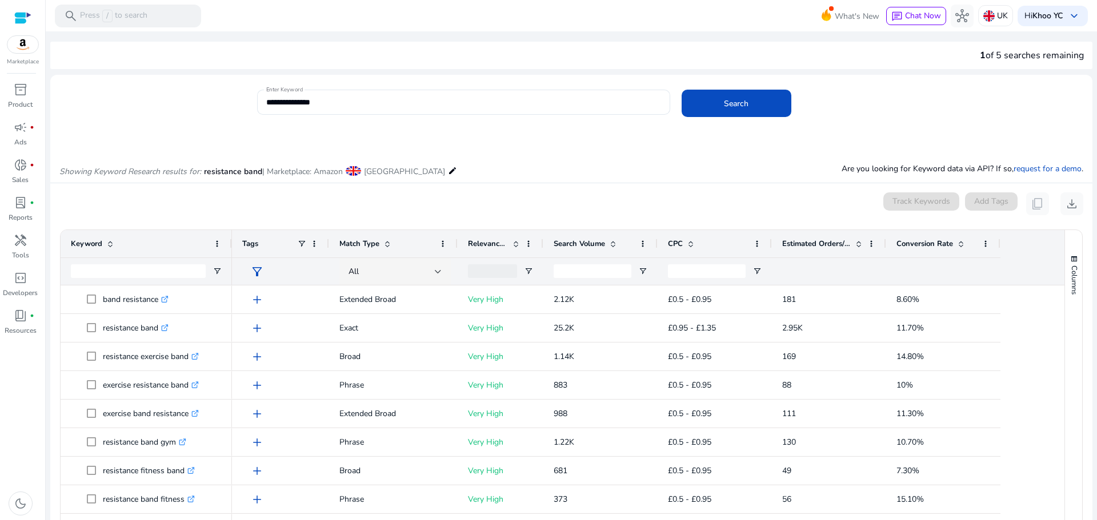
click at [620, 242] on div "Search Volume" at bounding box center [594, 244] width 81 height 22
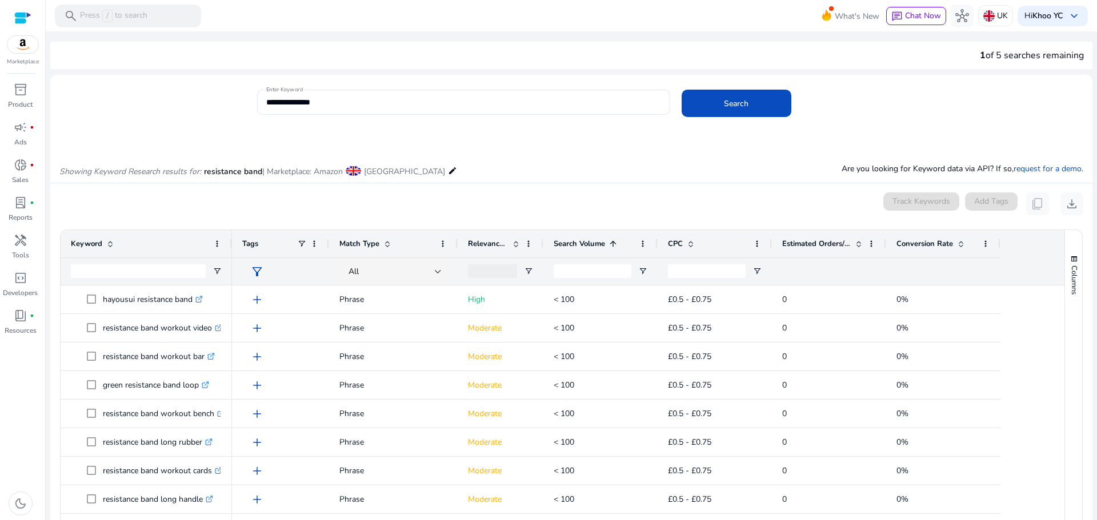
click at [620, 242] on div "Search Volume 1" at bounding box center [594, 244] width 81 height 22
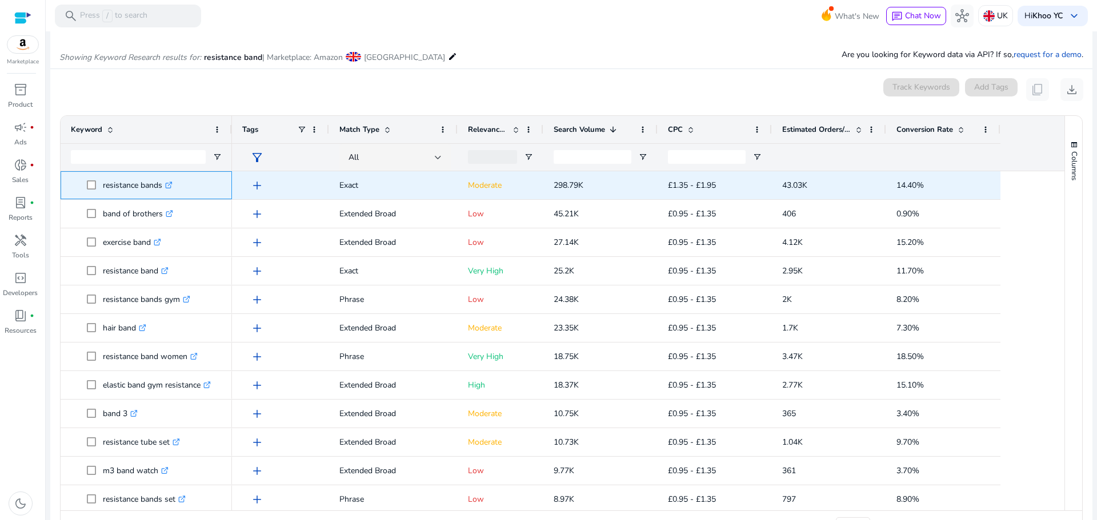
click at [172, 183] on icon at bounding box center [170, 184] width 4 height 4
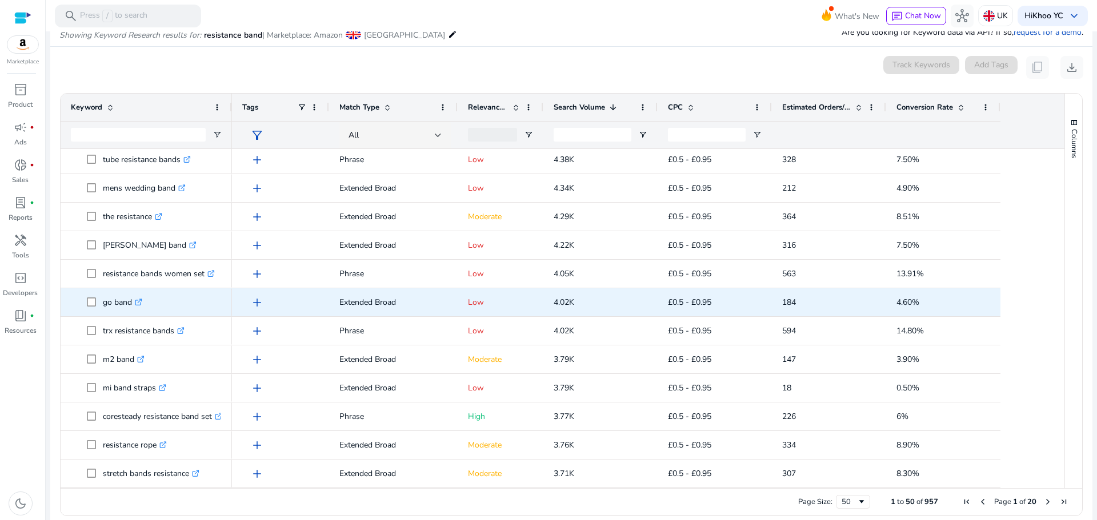
scroll to position [147, 0]
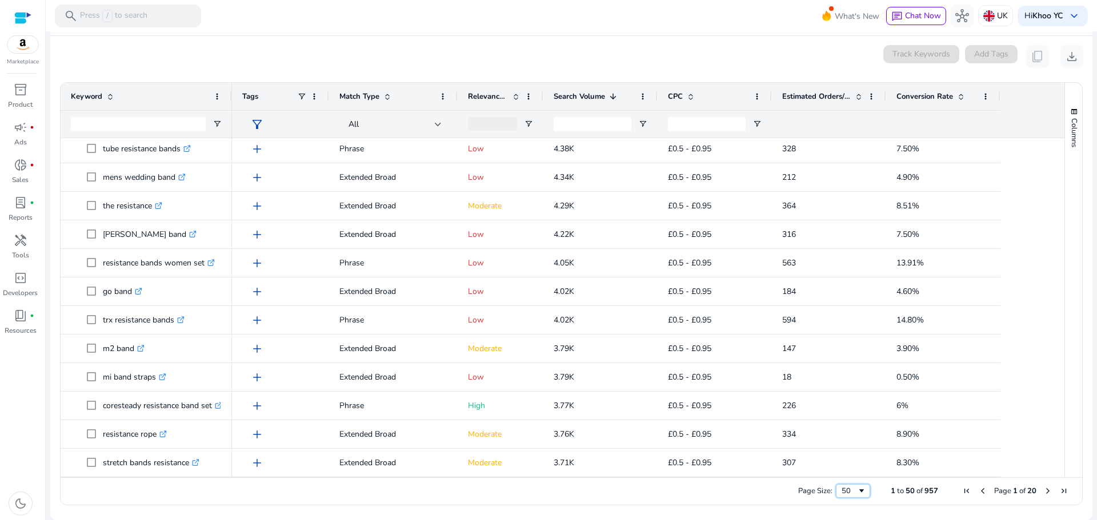
click at [851, 495] on div "50" at bounding box center [848, 491] width 15 height 10
click at [1043, 492] on span "Next Page" at bounding box center [1047, 491] width 9 height 9
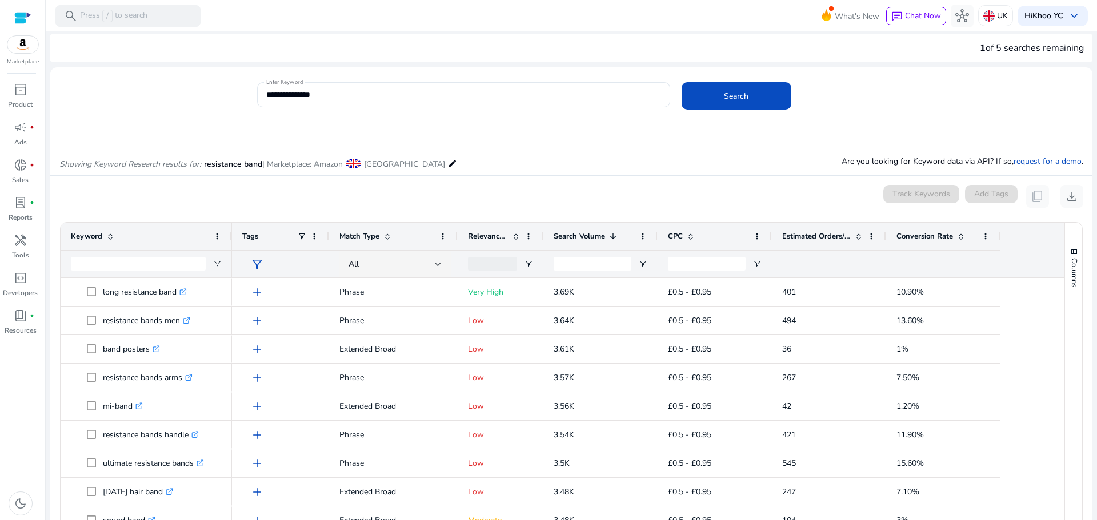
scroll to position [0, 0]
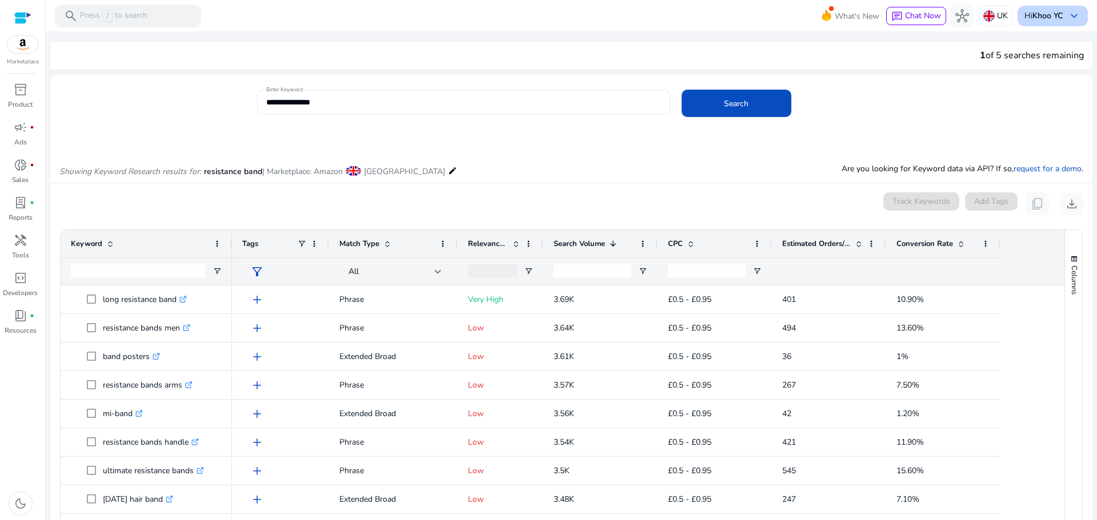
click at [1052, 23] on div "Hi Khoo YC keyboard_arrow_down" at bounding box center [1052, 16] width 70 height 21
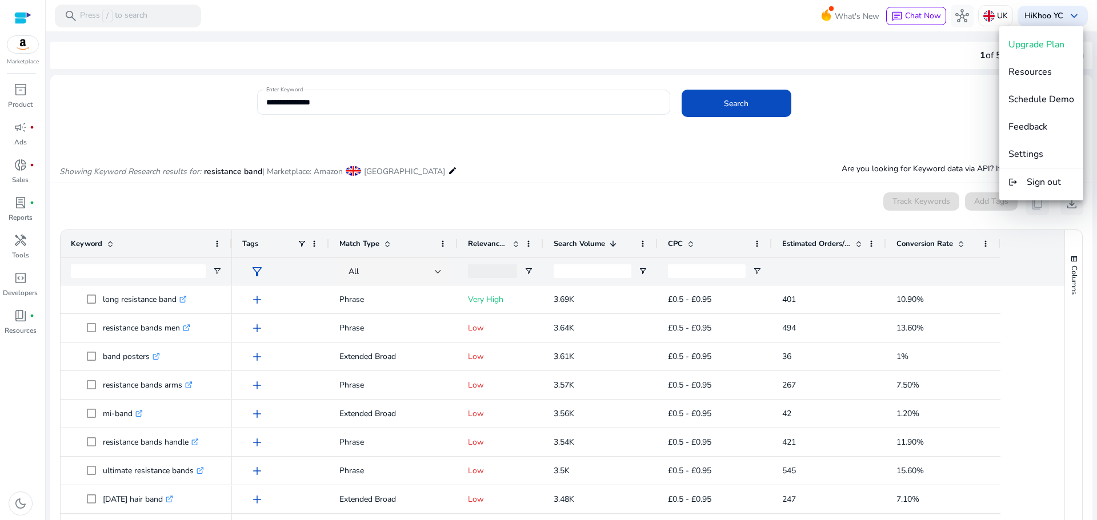
drag, startPoint x: 1043, startPoint y: 158, endPoint x: 957, endPoint y: 113, distance: 97.1
click at [957, 113] on div at bounding box center [548, 260] width 1097 height 520
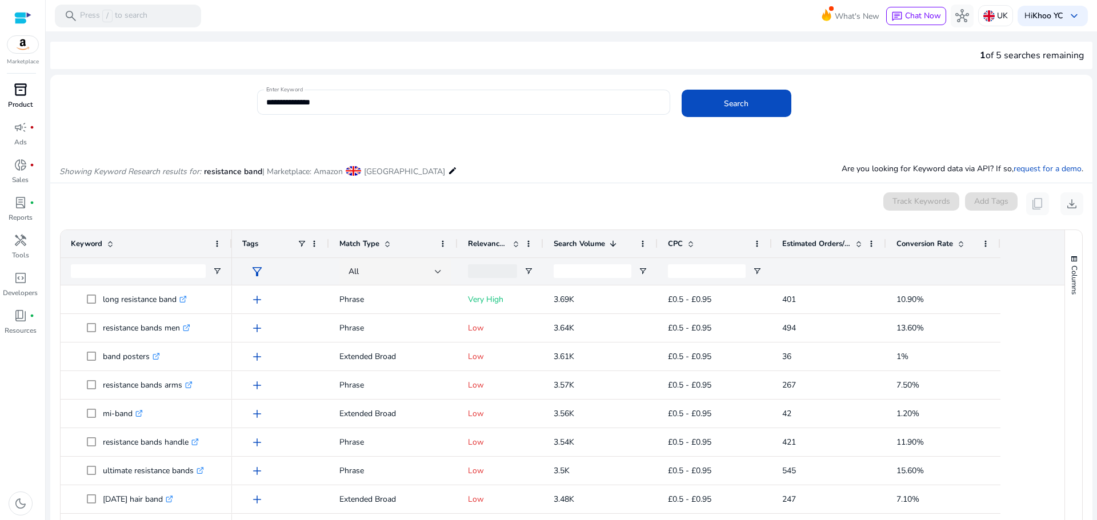
click at [27, 85] on div "inventory_2" at bounding box center [21, 90] width 32 height 18
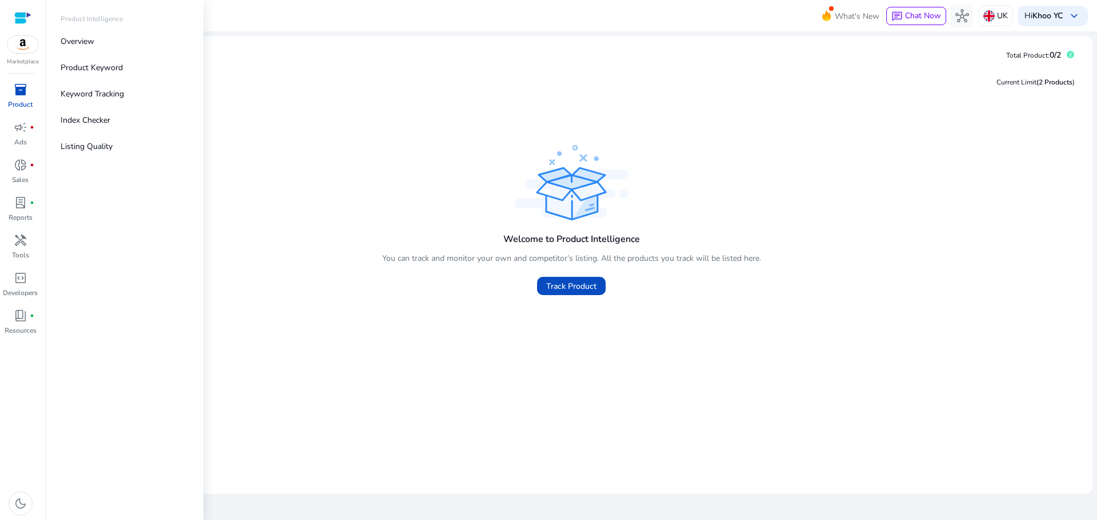
click at [29, 34] on div at bounding box center [22, 17] width 17 height 35
click at [25, 27] on div at bounding box center [22, 17] width 17 height 35
click at [21, 18] on div at bounding box center [22, 17] width 17 height 13
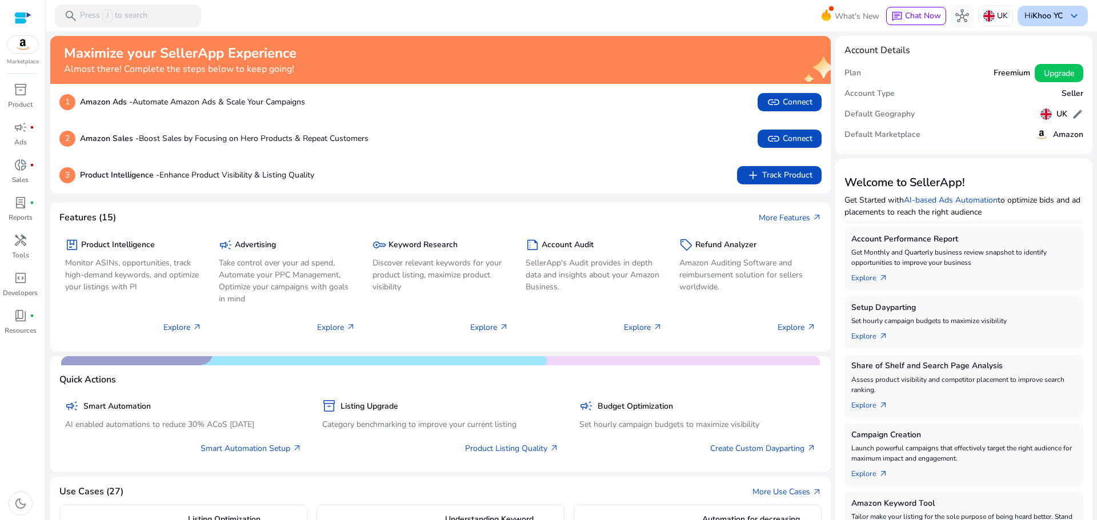
click at [1047, 18] on b "Khoo YC" at bounding box center [1047, 15] width 30 height 11
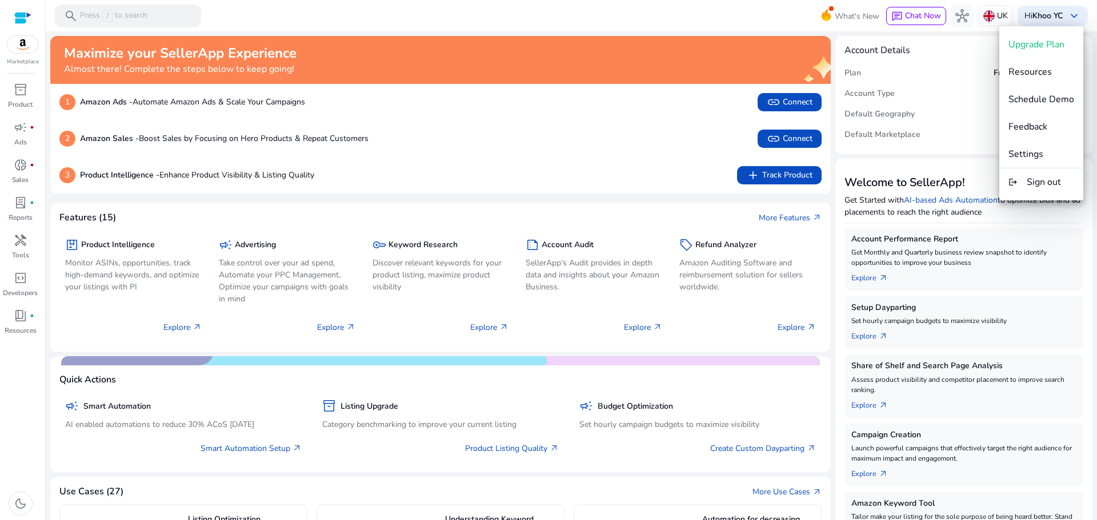
click at [1048, 17] on div at bounding box center [548, 260] width 1097 height 520
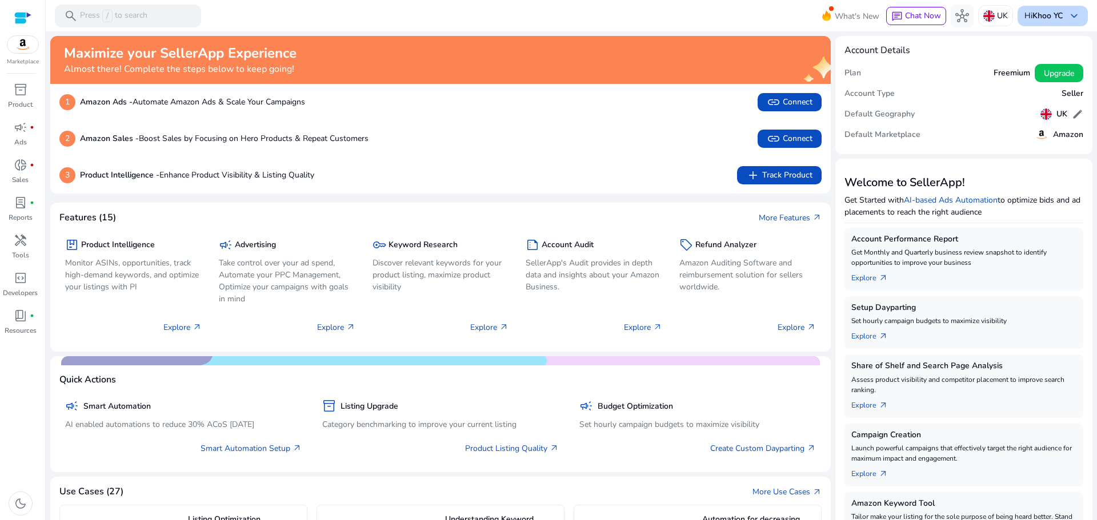
click at [1051, 14] on b "Khoo YC" at bounding box center [1047, 15] width 30 height 11
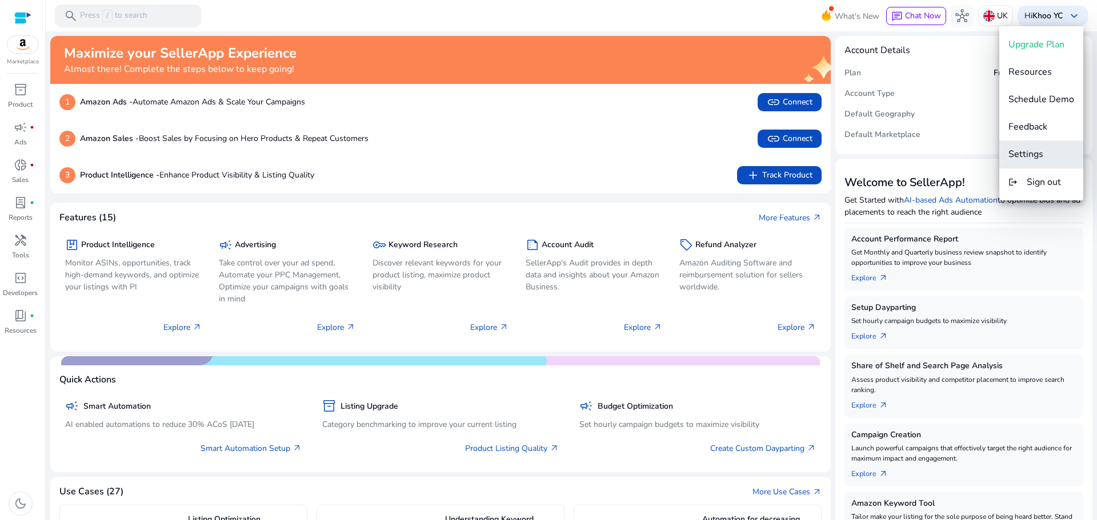
click at [1036, 151] on span "Settings" at bounding box center [1025, 154] width 35 height 13
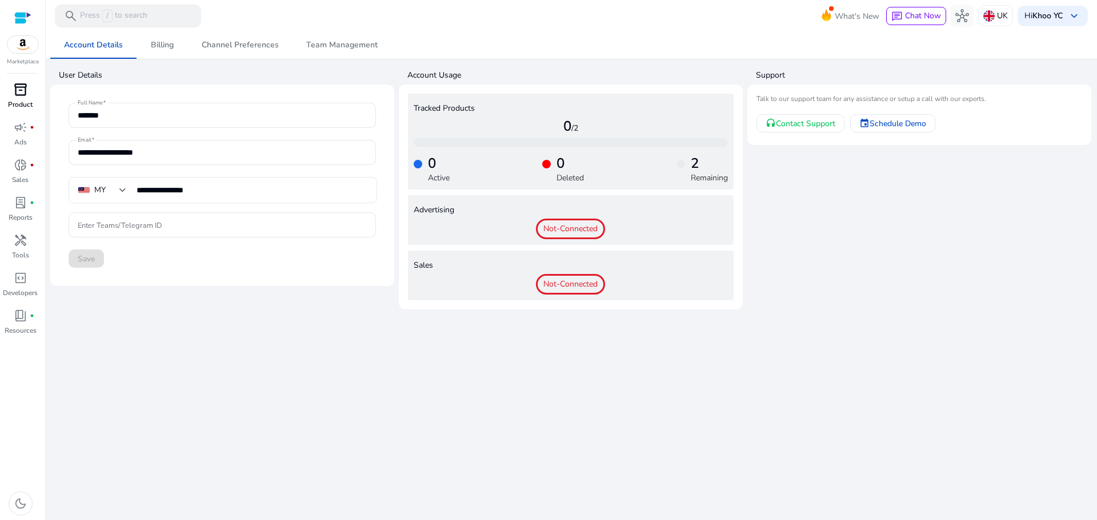
click at [18, 96] on span "inventory_2" at bounding box center [21, 90] width 14 height 14
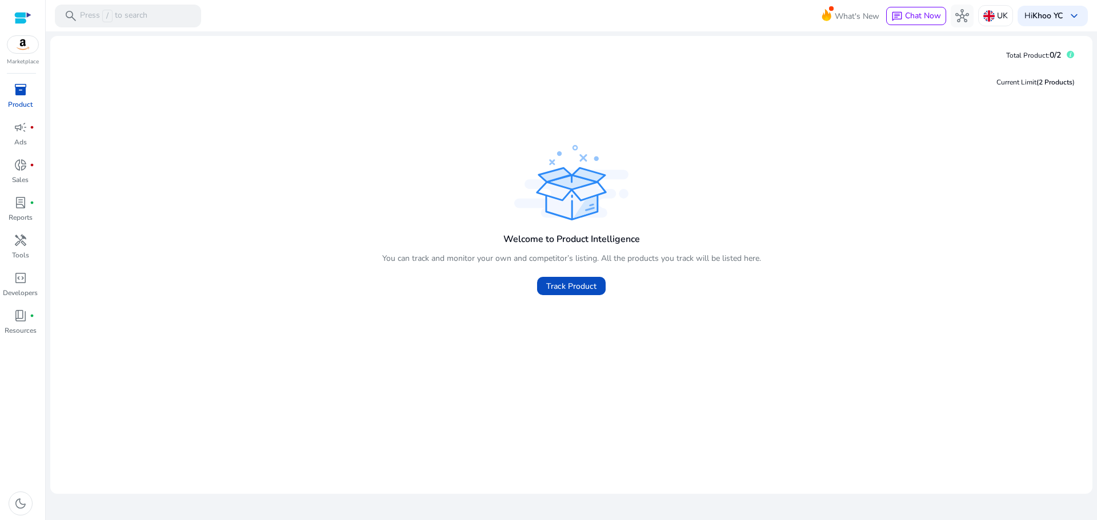
click at [25, 18] on div at bounding box center [22, 17] width 17 height 13
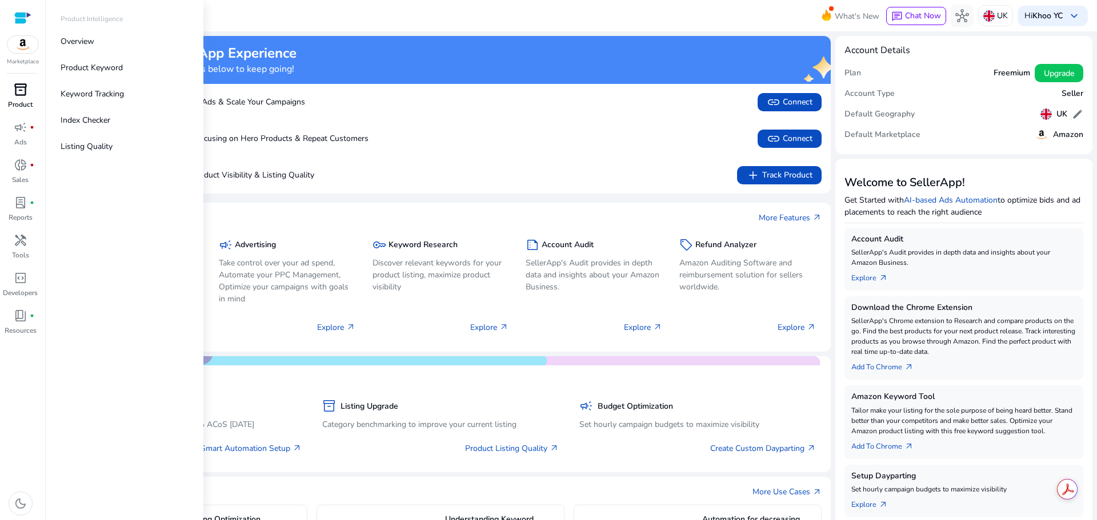
click at [23, 94] on span "inventory_2" at bounding box center [21, 90] width 14 height 14
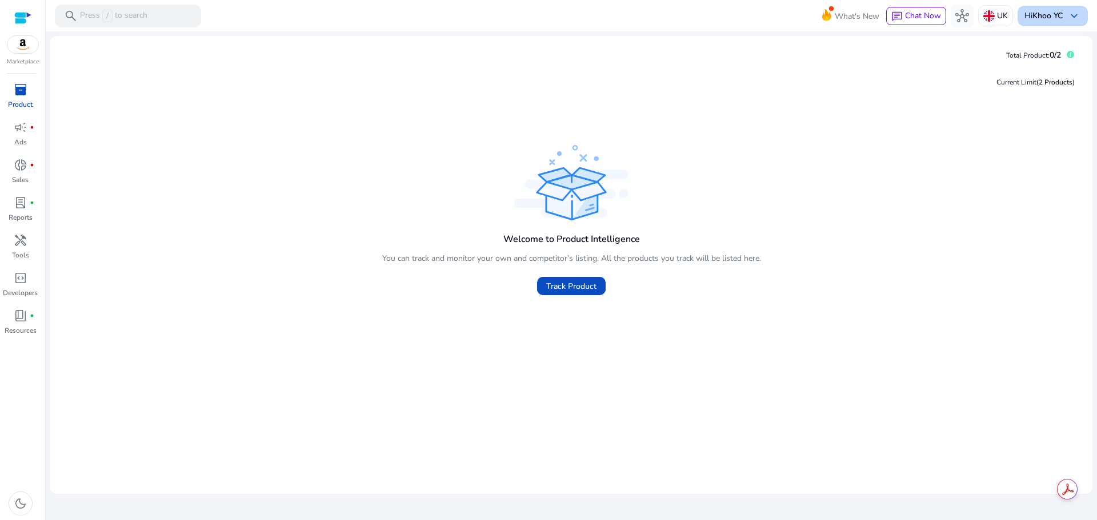
click at [1058, 10] on b "Khoo YC" at bounding box center [1047, 15] width 30 height 11
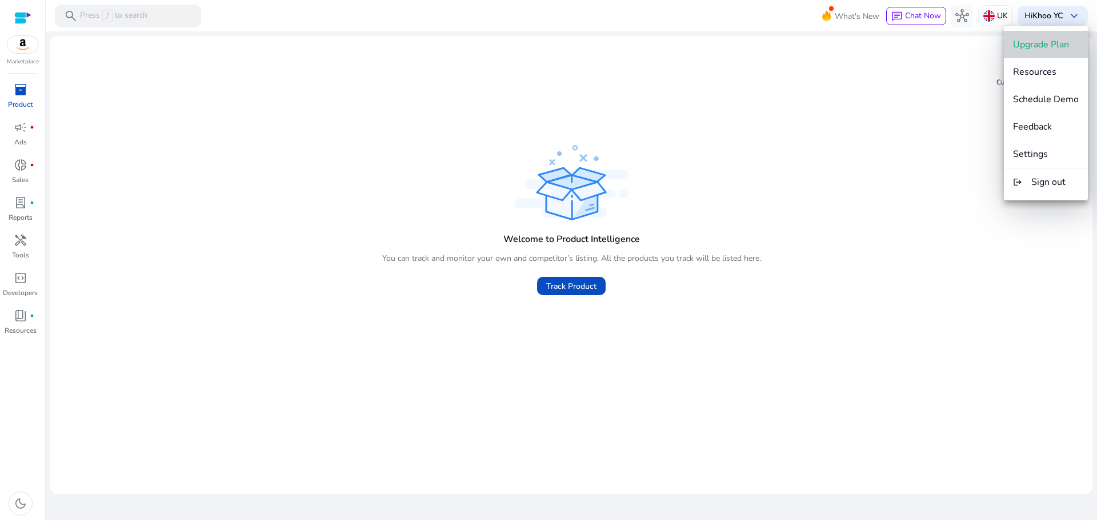
click at [1071, 46] on span "Upgrade Plan" at bounding box center [1046, 44] width 66 height 13
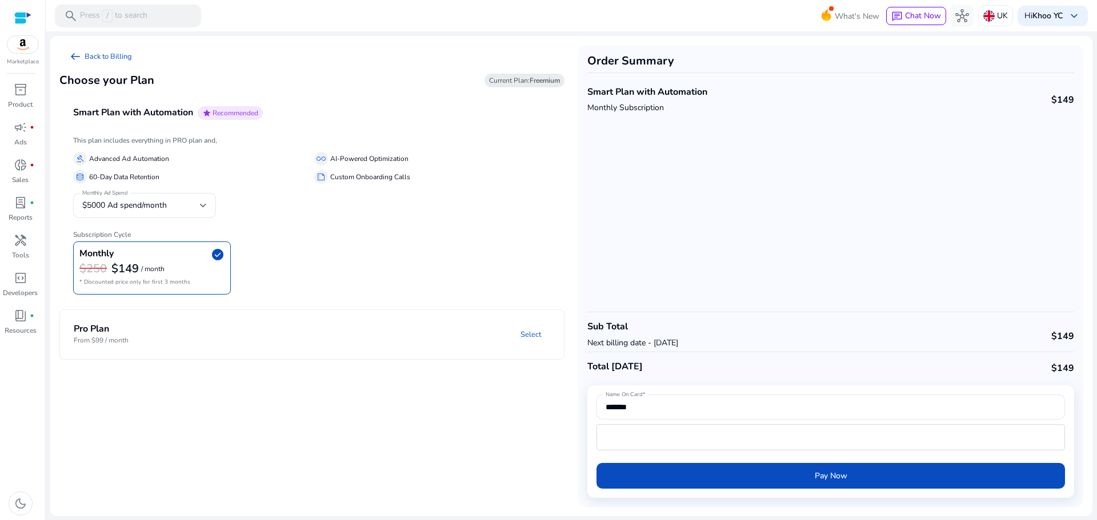
click at [25, 17] on div at bounding box center [22, 17] width 17 height 13
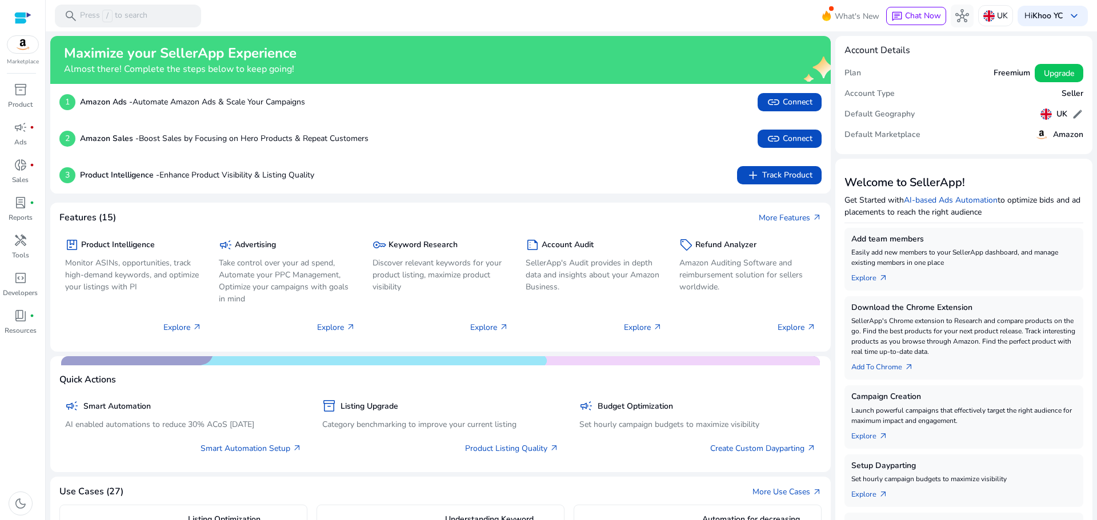
click at [587, 196] on div "Maximize your SellerApp Experience Almost there! Complete the steps below to ke…" at bounding box center [440, 466] width 780 height 861
click at [27, 238] on span "handyman" at bounding box center [21, 241] width 14 height 14
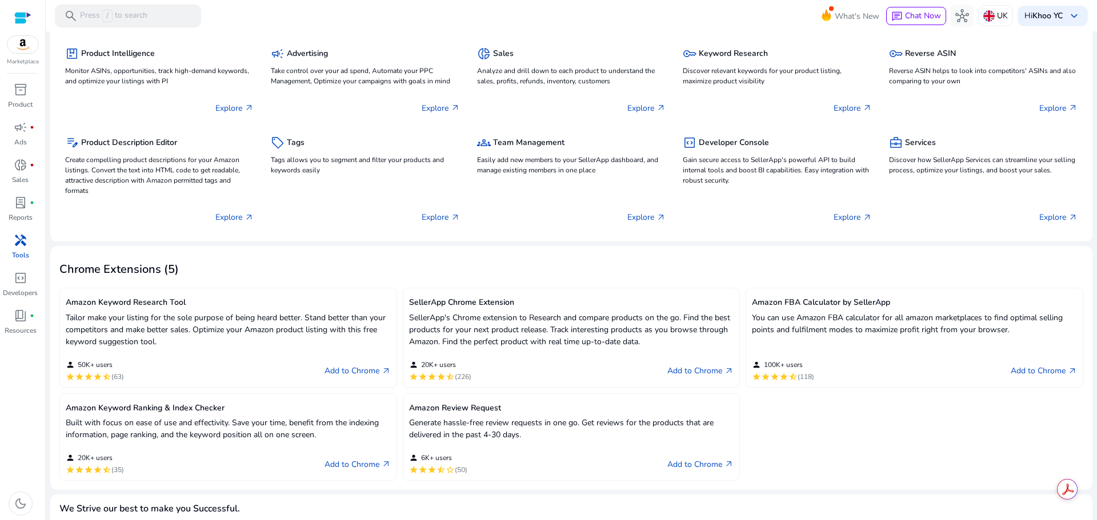
scroll to position [171, 0]
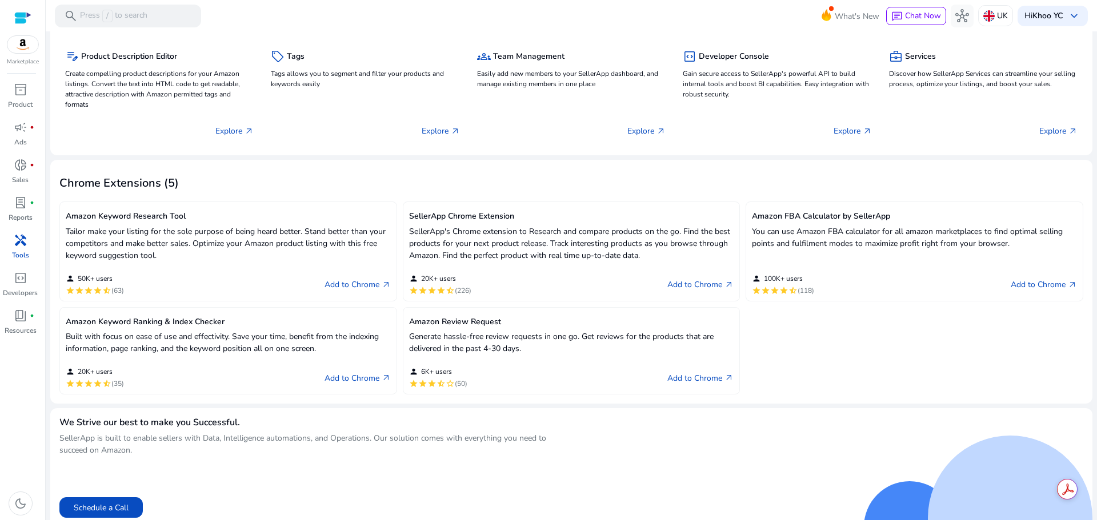
click at [722, 296] on div "SellerApp Chrome Extension SellerApp's Chrome extension to Research and compare…" at bounding box center [572, 251] width 338 height 99
click at [708, 281] on link "Add to Chrome arrow_outward" at bounding box center [700, 285] width 66 height 14
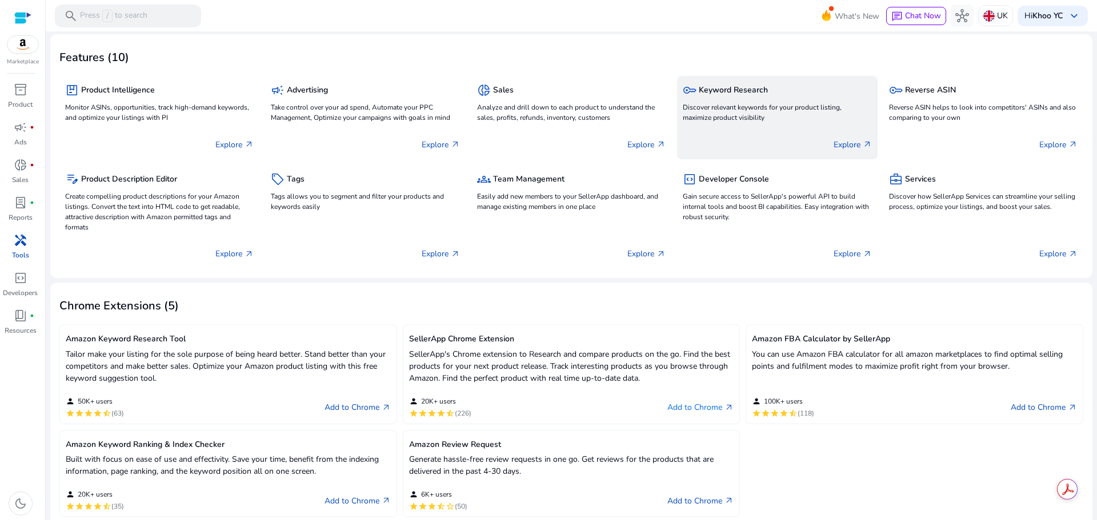
scroll to position [0, 0]
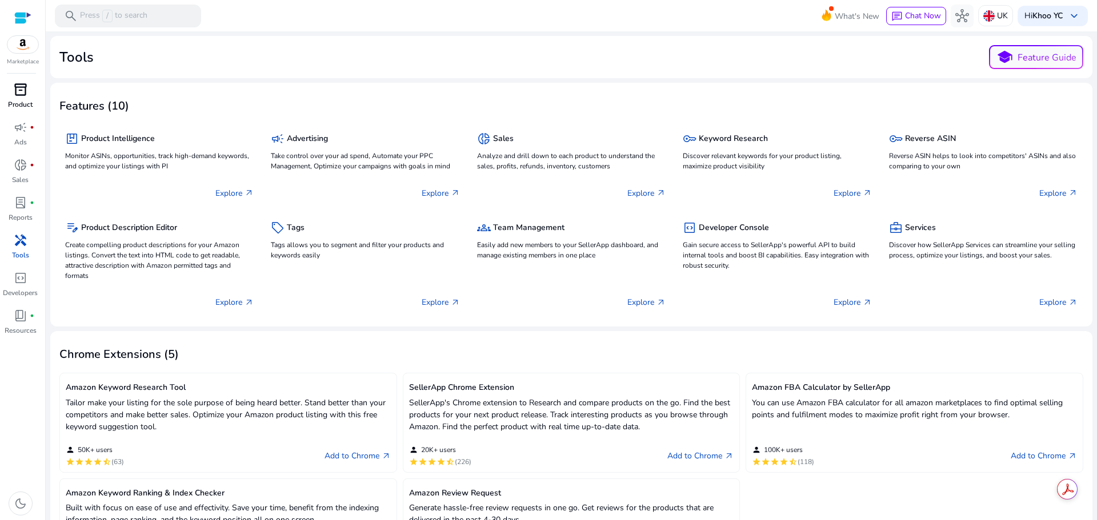
click at [17, 91] on span "inventory_2" at bounding box center [21, 90] width 14 height 14
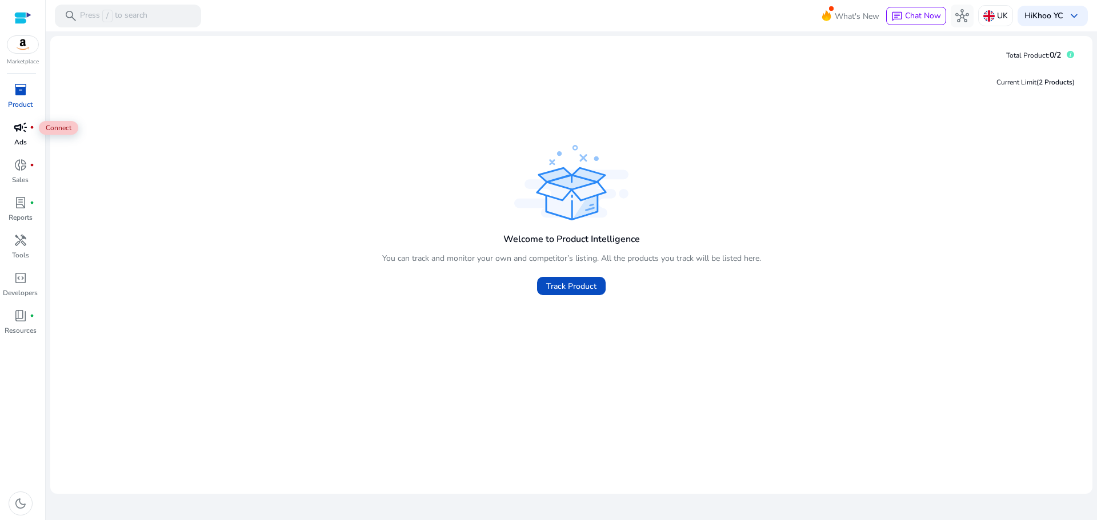
click at [17, 134] on span "campaign" at bounding box center [21, 128] width 14 height 14
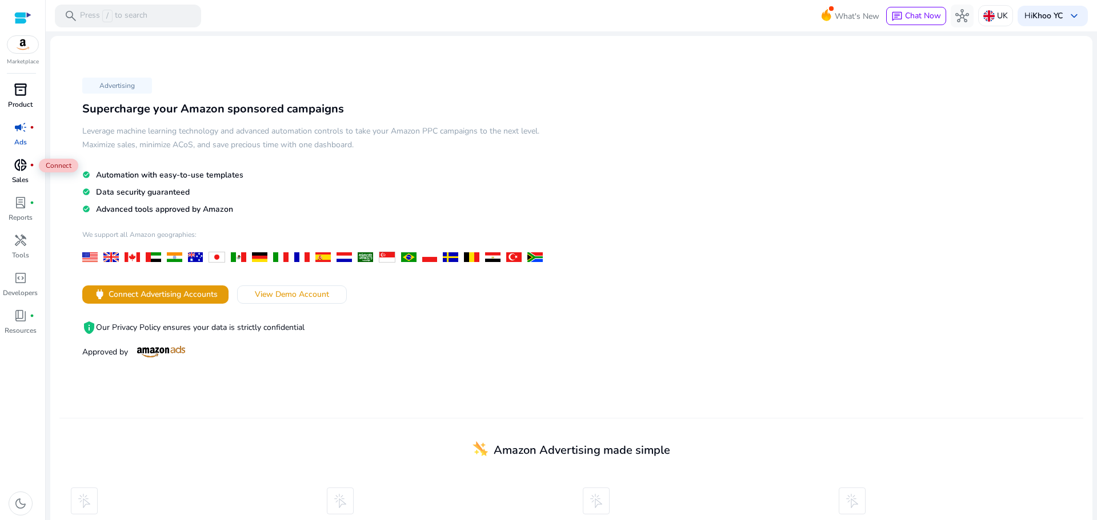
click at [24, 166] on span "donut_small" at bounding box center [21, 165] width 14 height 14
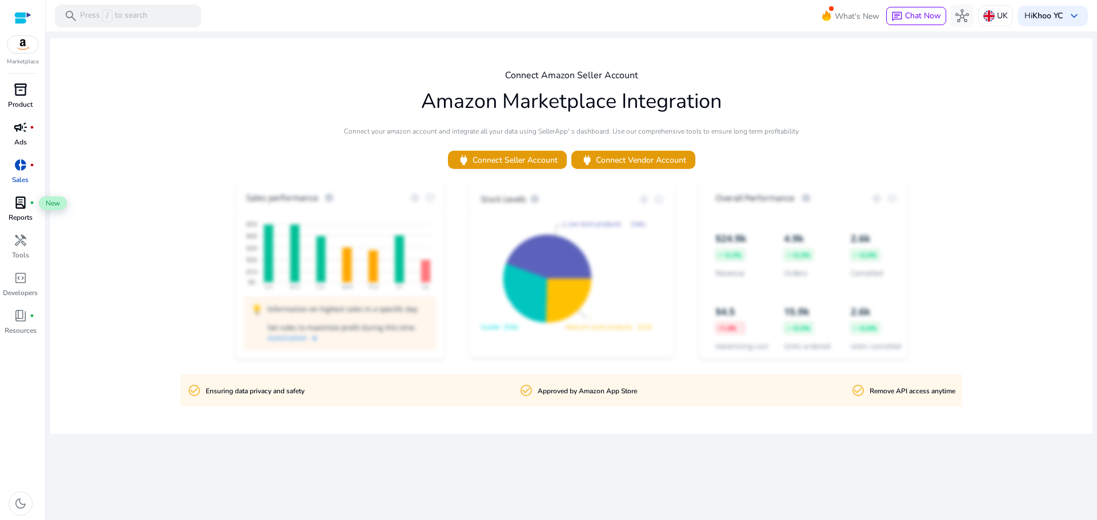
click at [20, 198] on span "lab_profile" at bounding box center [21, 203] width 14 height 14
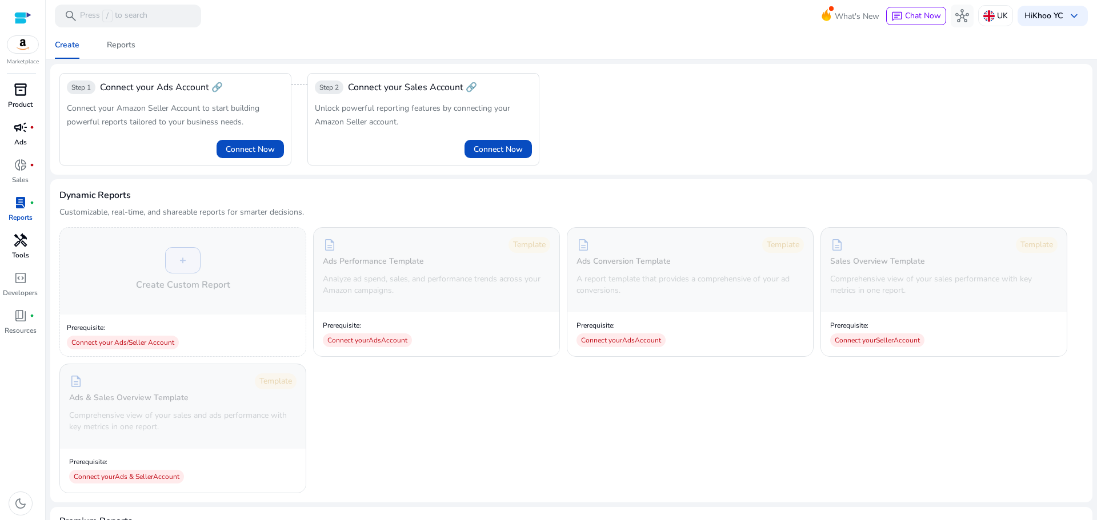
click at [18, 235] on span "handyman" at bounding box center [21, 241] width 14 height 14
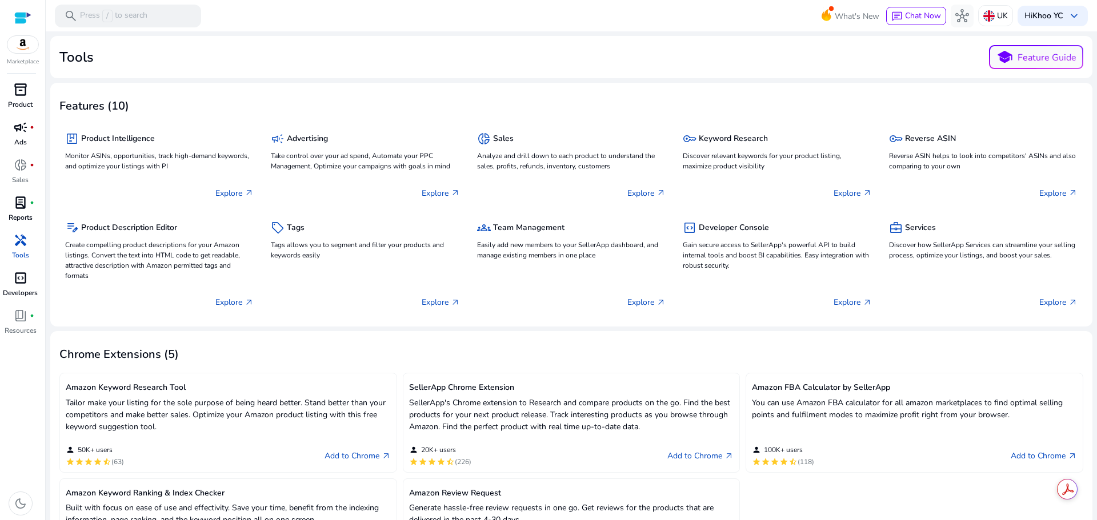
click at [14, 278] on span "code_blocks" at bounding box center [21, 278] width 14 height 14
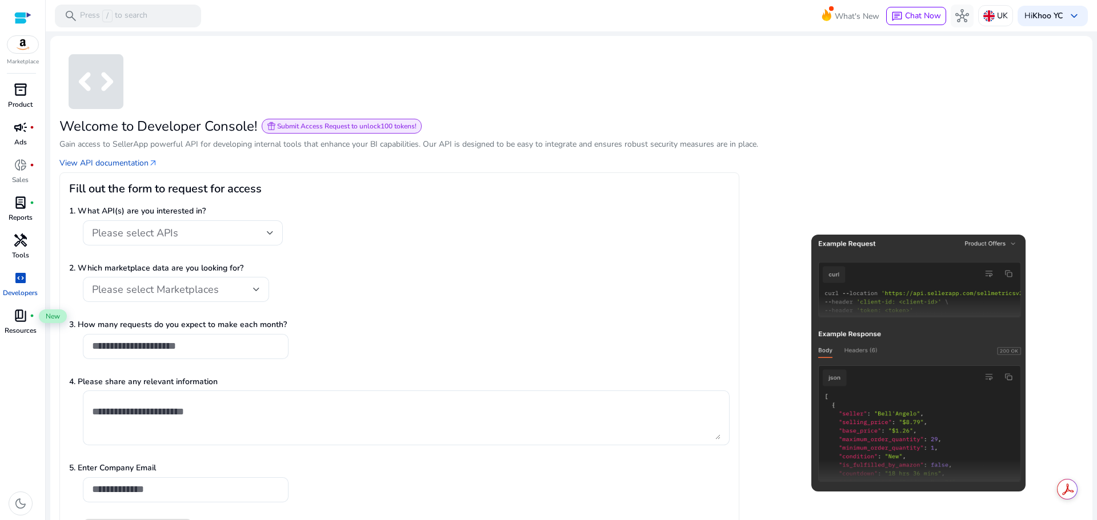
click at [18, 323] on span "book_4" at bounding box center [21, 316] width 14 height 14
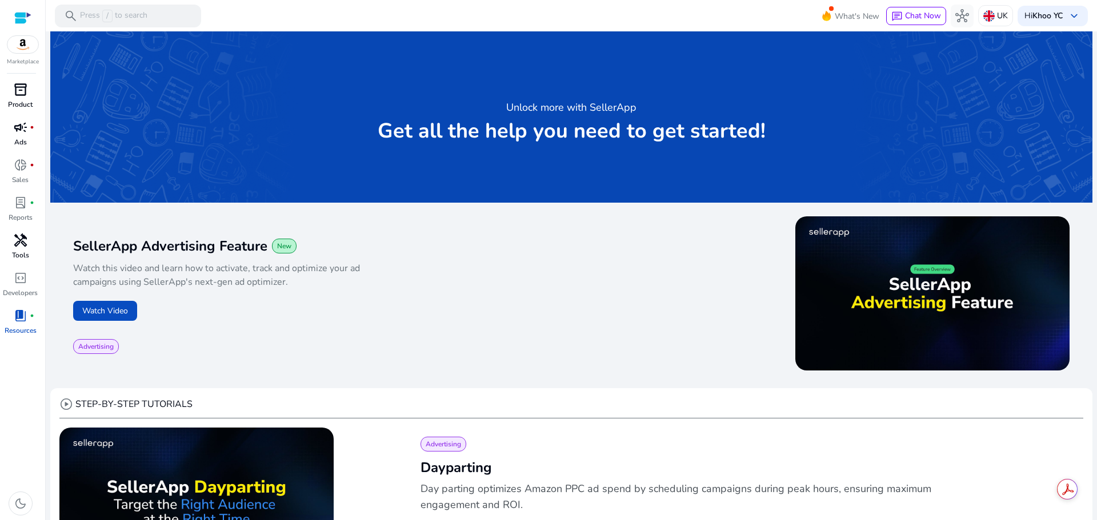
click at [15, 83] on span "inventory_2" at bounding box center [21, 90] width 14 height 14
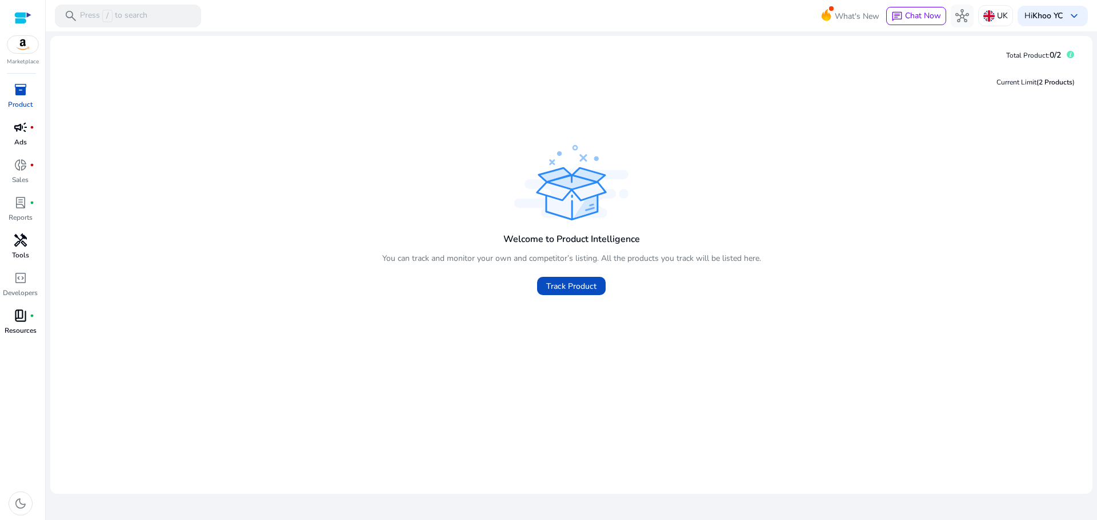
click at [16, 235] on span "handyman" at bounding box center [21, 241] width 14 height 14
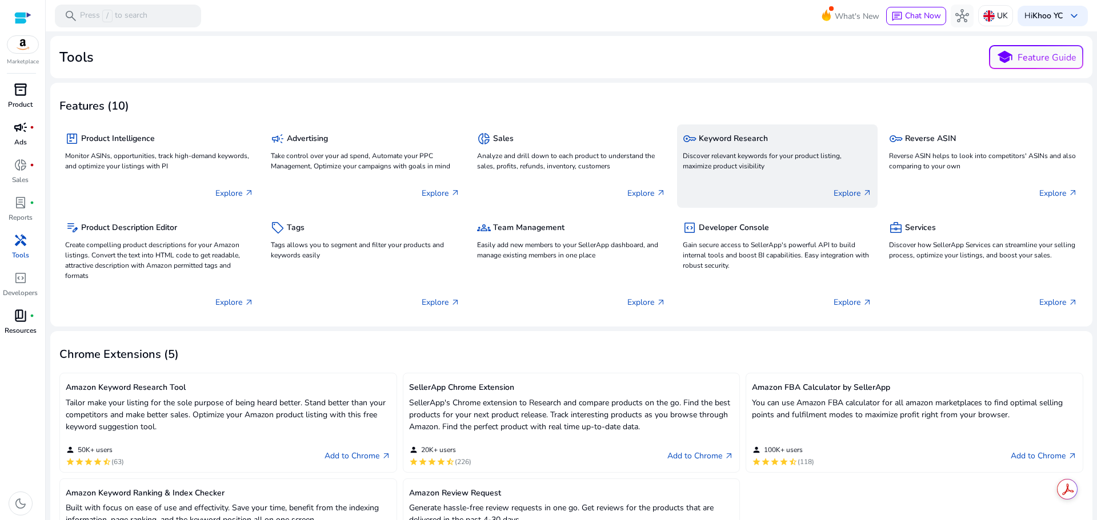
click at [819, 162] on p "Discover relevant keywords for your product listing, maximize product visibility" at bounding box center [777, 161] width 189 height 21
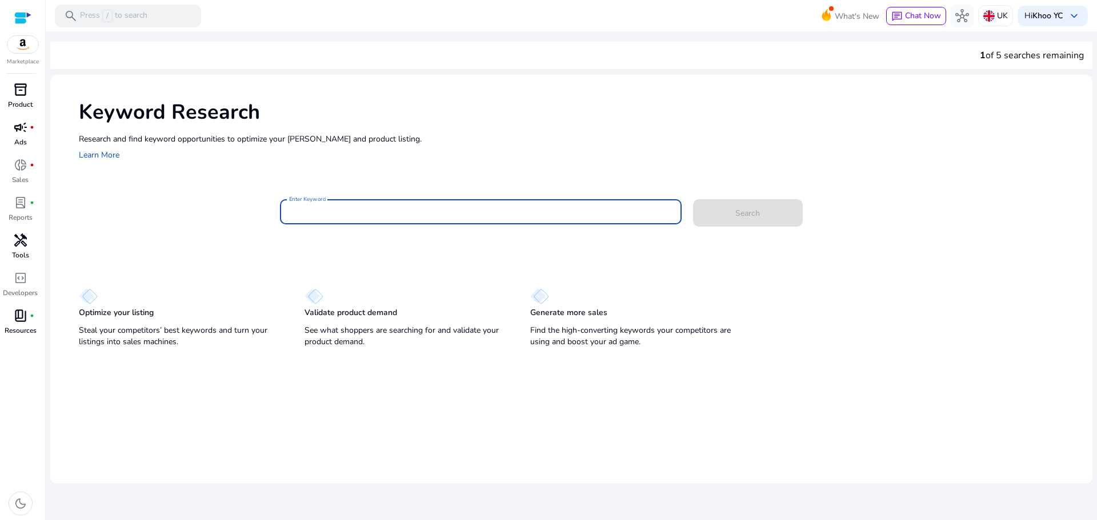
click at [349, 215] on input "Enter Keyword" at bounding box center [480, 212] width 383 height 13
